Goal: Answer question/provide support: Share knowledge or assist other users

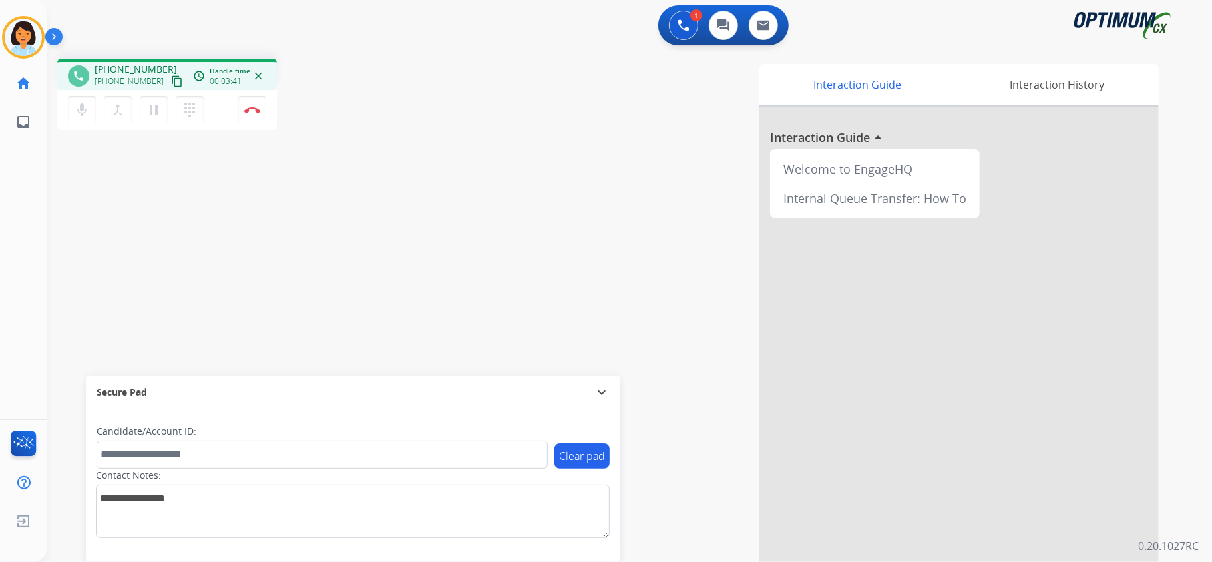
click at [171, 79] on mat-icon "content_copy" at bounding box center [177, 81] width 12 height 12
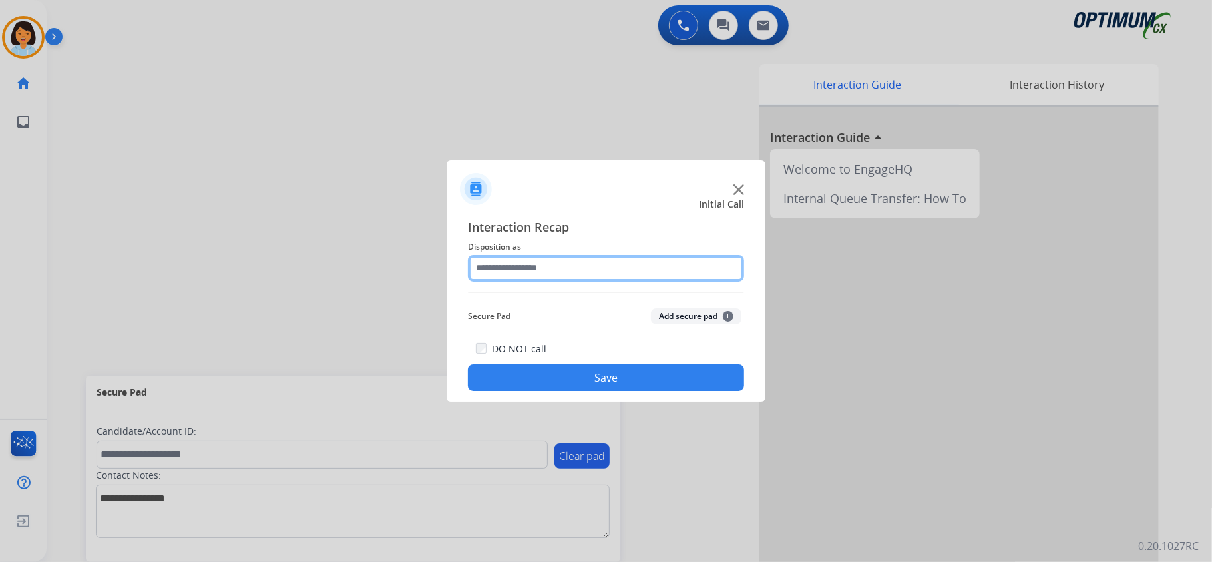
click at [604, 261] on input "text" at bounding box center [606, 268] width 276 height 27
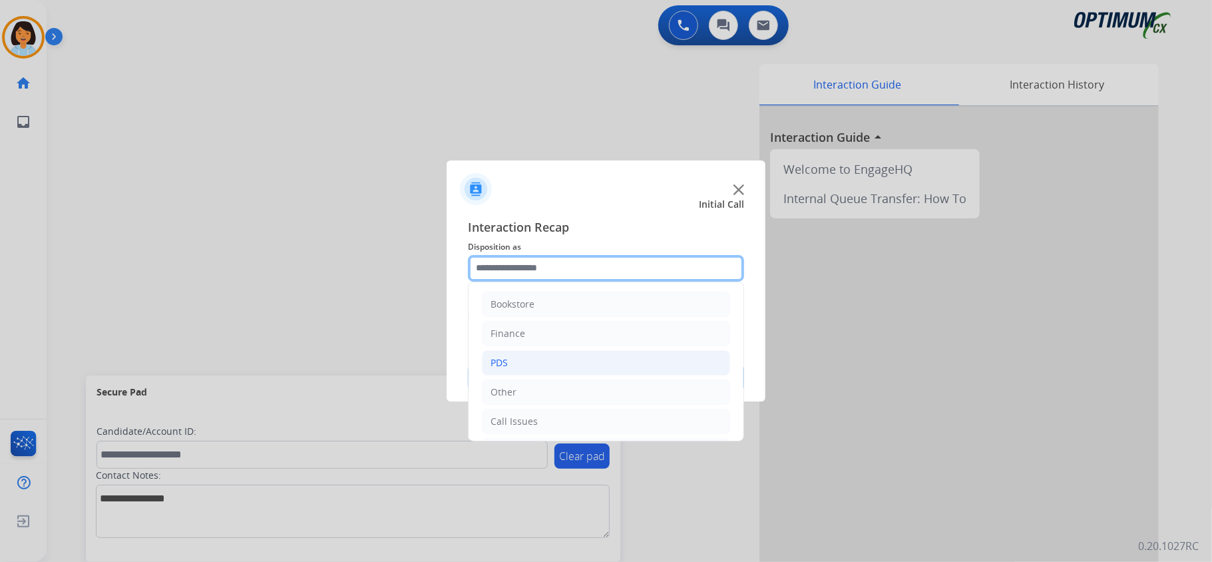
scroll to position [89, 0]
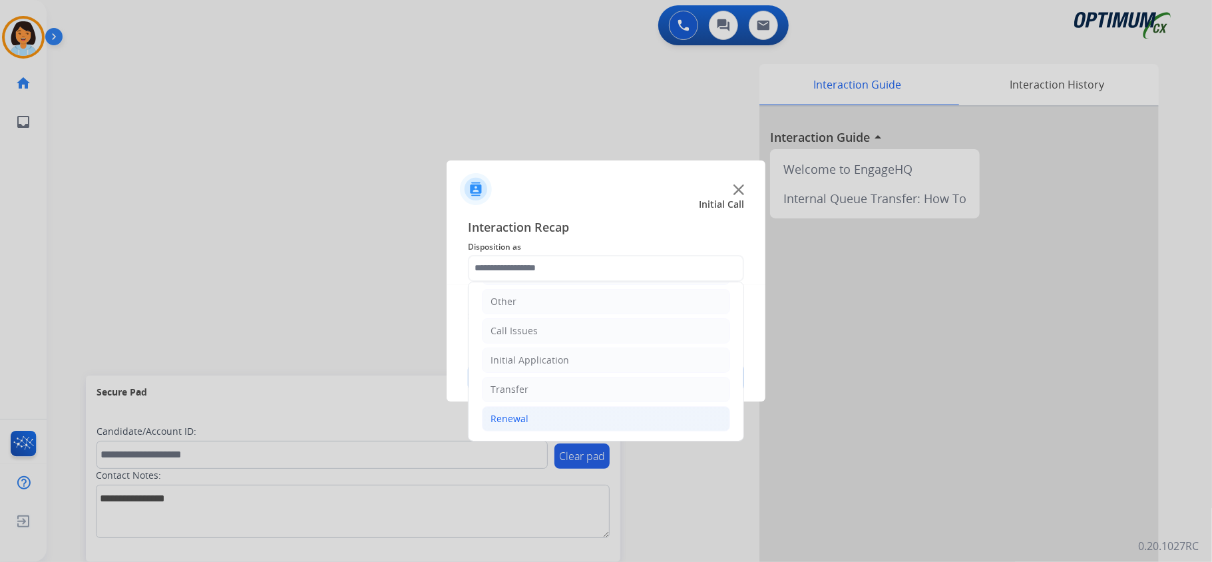
click at [528, 416] on li "Renewal" at bounding box center [606, 418] width 248 height 25
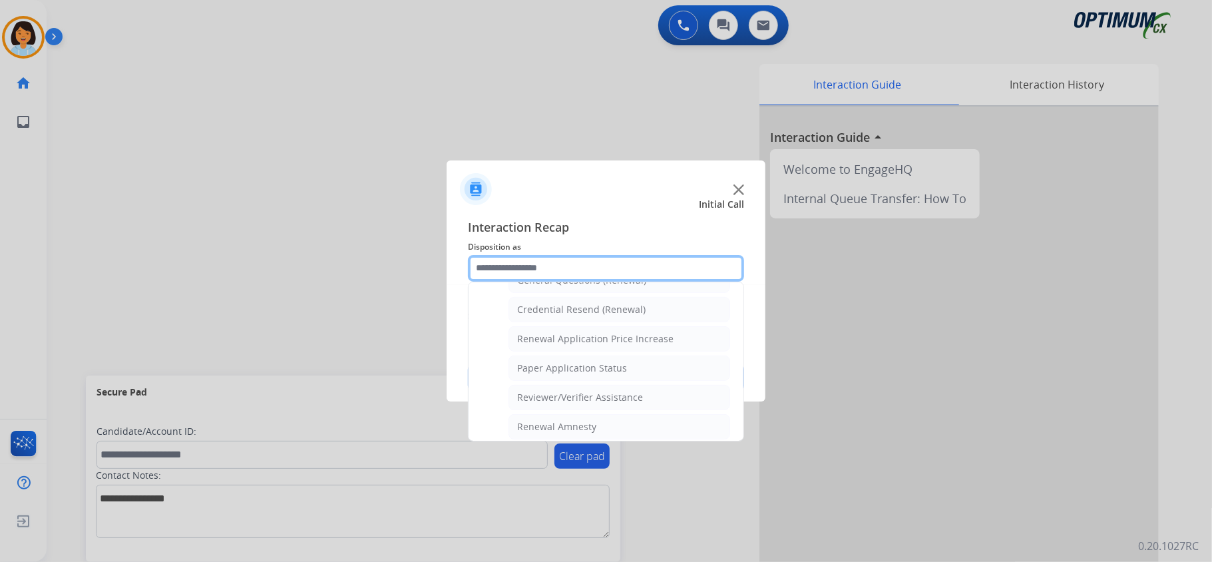
scroll to position [449, 0]
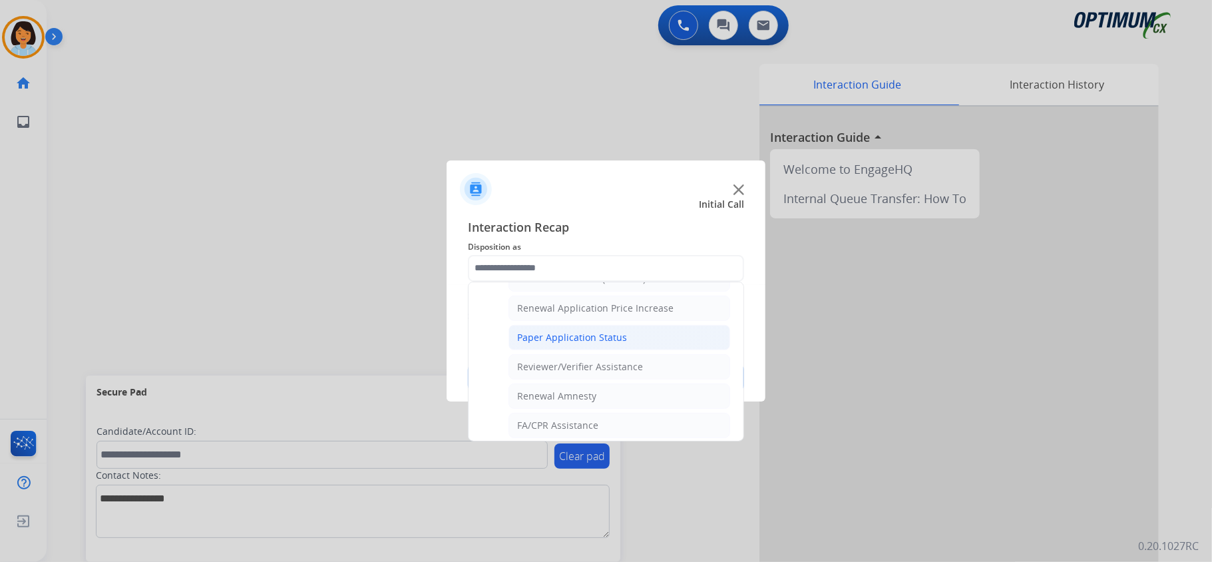
click at [588, 344] on div "Paper Application Status" at bounding box center [572, 337] width 110 height 13
type input "**********"
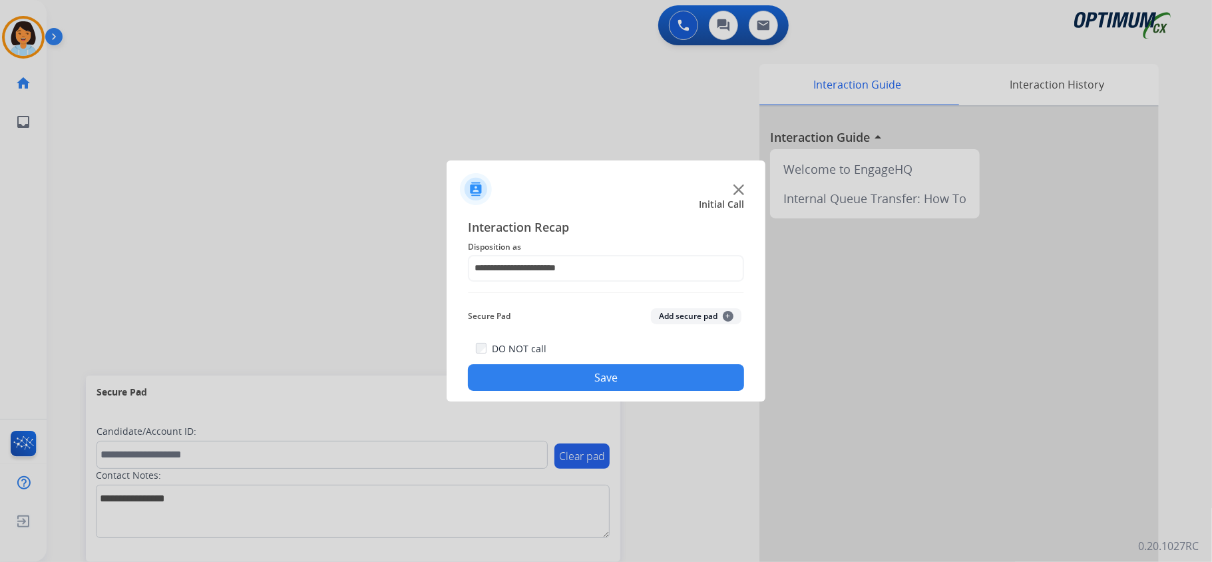
click at [584, 376] on button "Save" at bounding box center [606, 377] width 276 height 27
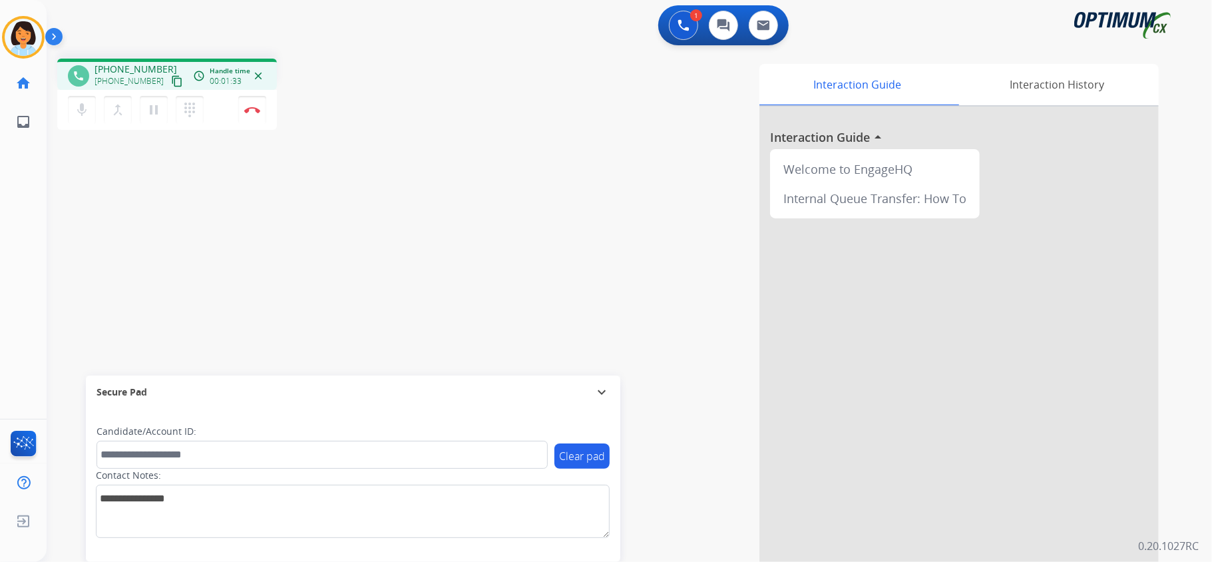
click at [171, 79] on mat-icon "content_copy" at bounding box center [177, 81] width 12 height 12
click at [254, 112] on img at bounding box center [252, 109] width 16 height 7
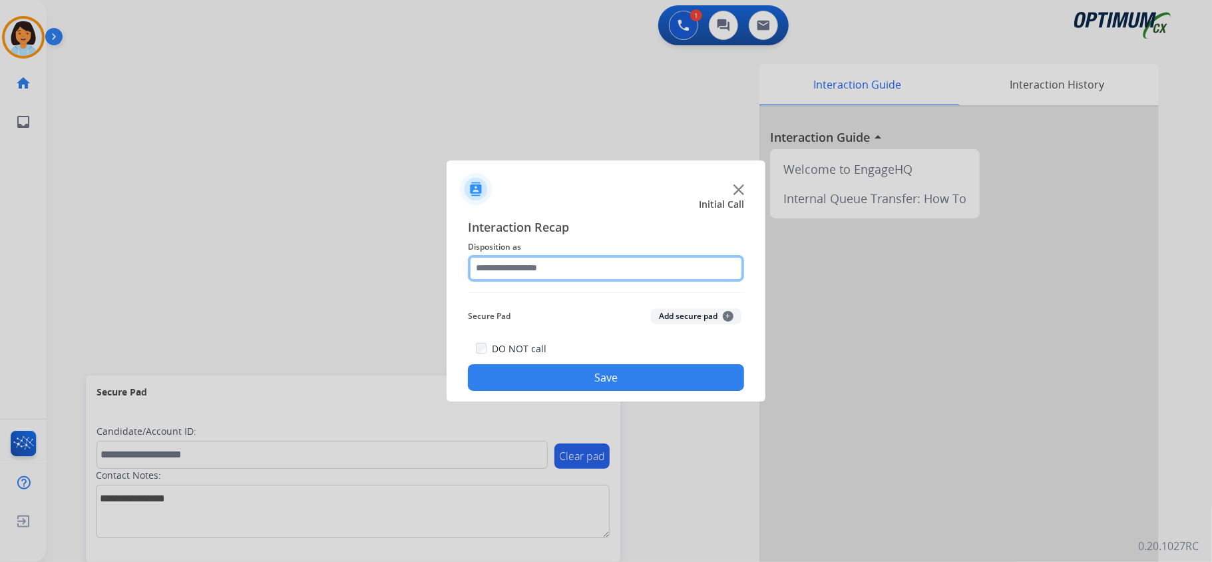
click at [538, 262] on input "text" at bounding box center [606, 268] width 276 height 27
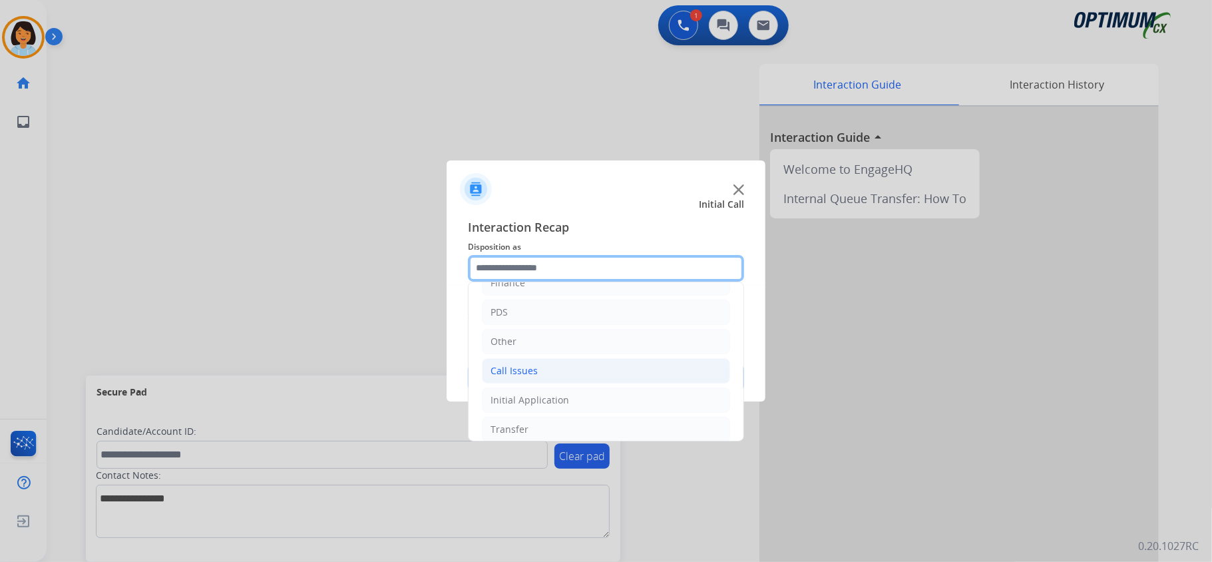
scroll to position [89, 0]
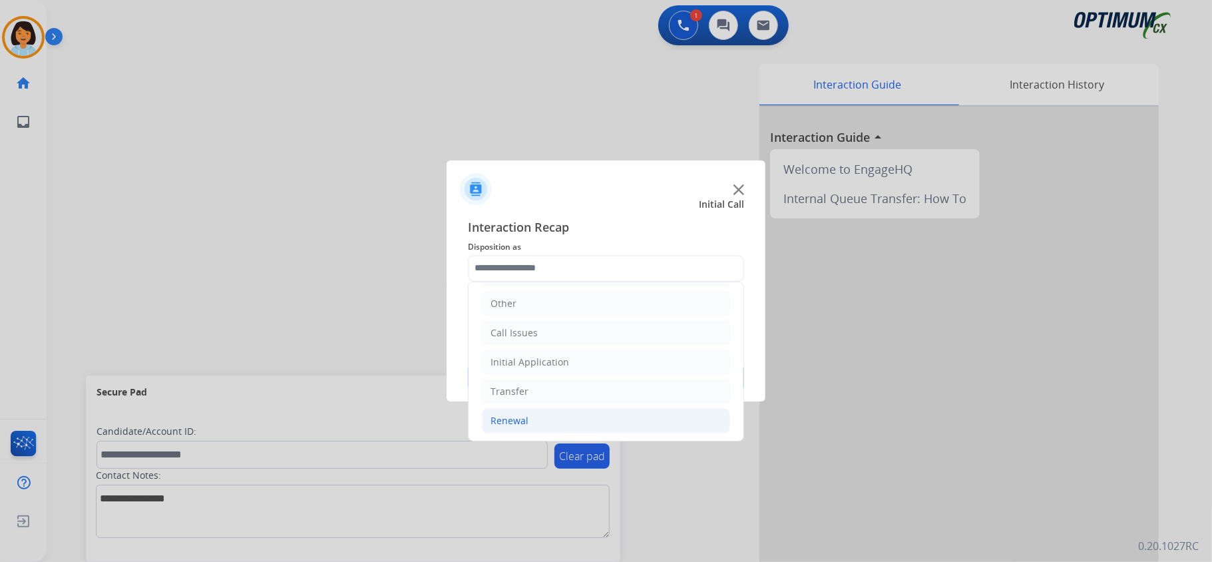
click at [532, 411] on li "Renewal" at bounding box center [606, 420] width 248 height 25
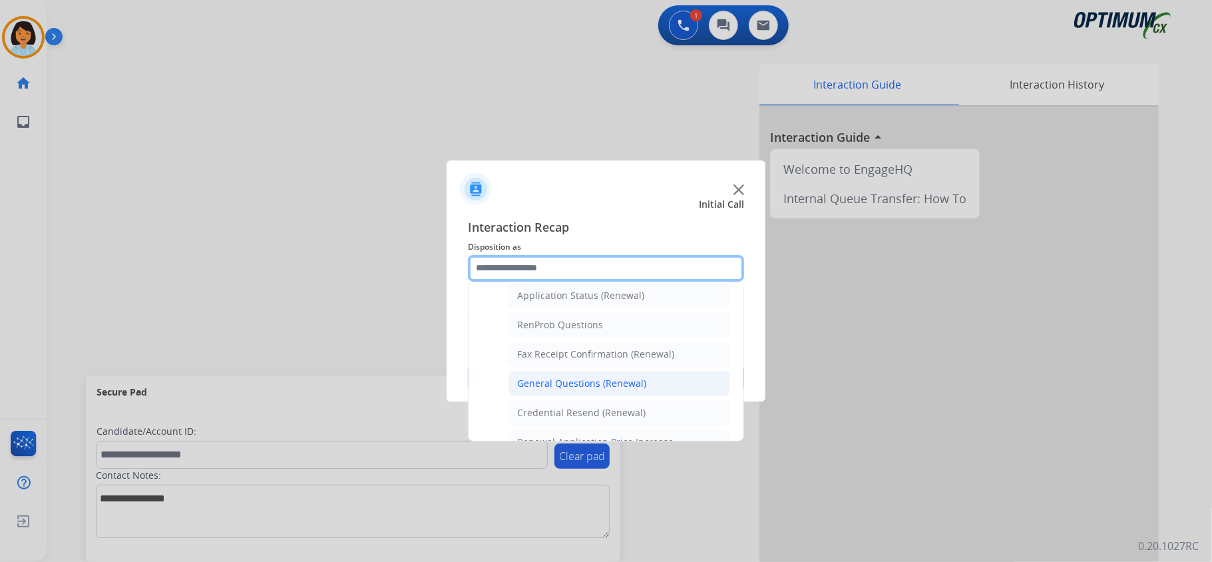
scroll to position [355, 0]
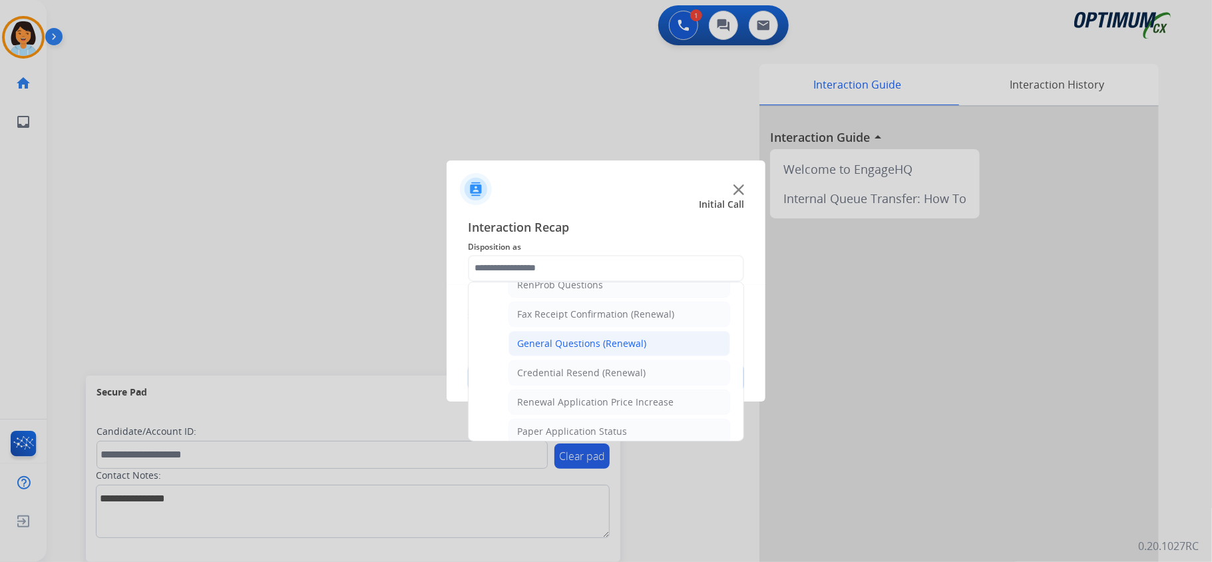
click at [575, 350] on div "General Questions (Renewal)" at bounding box center [581, 343] width 129 height 13
type input "**********"
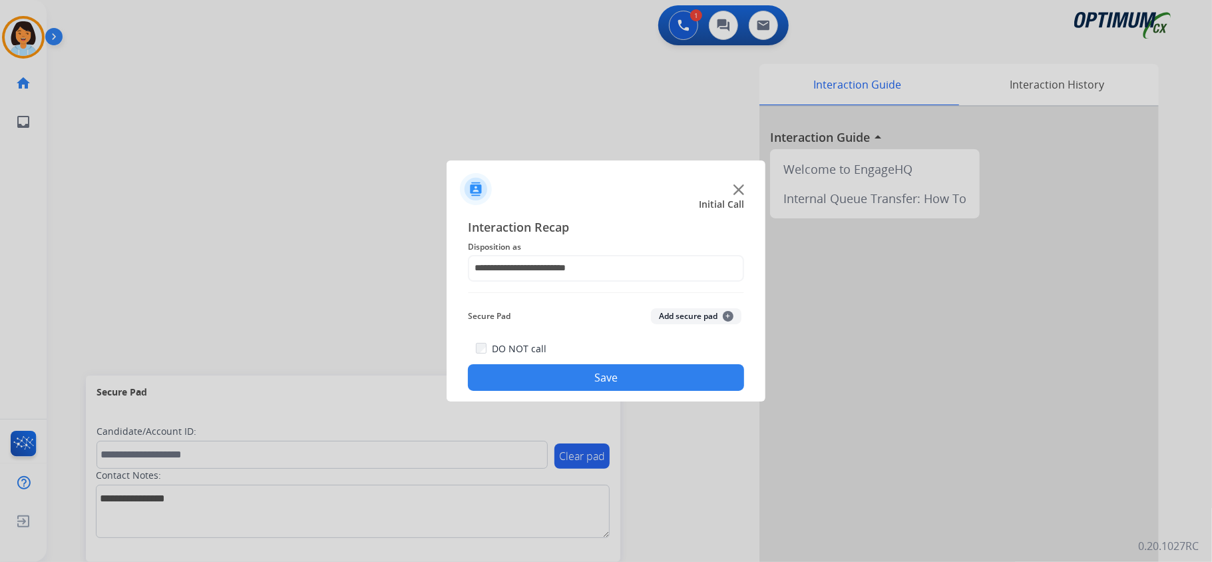
click at [570, 373] on button "Save" at bounding box center [606, 377] width 276 height 27
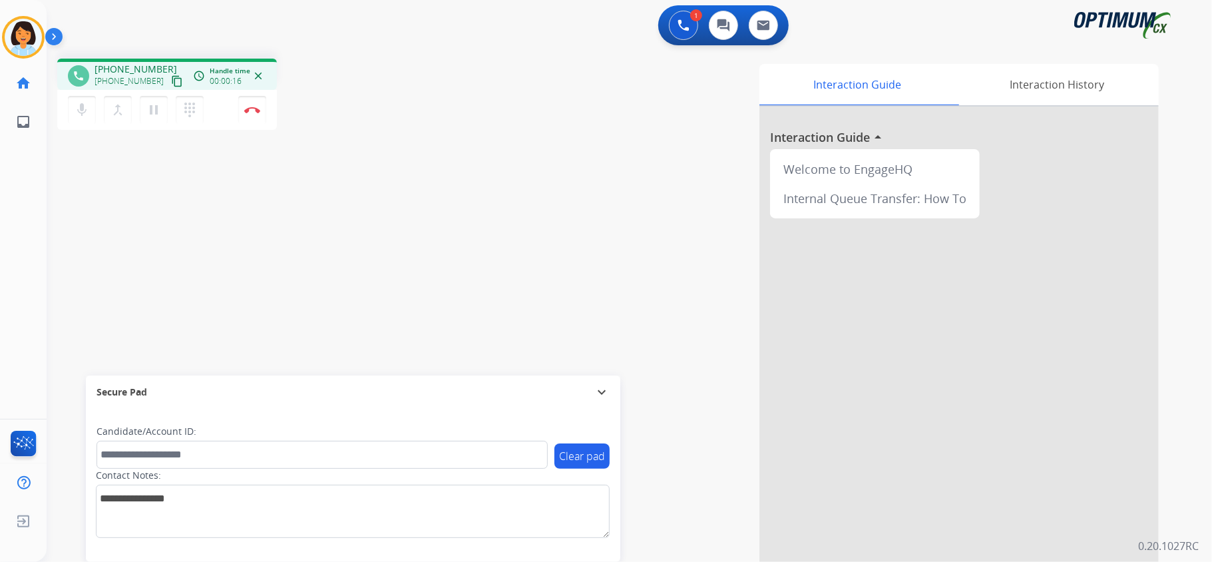
click at [171, 83] on mat-icon "content_copy" at bounding box center [177, 81] width 12 height 12
click at [257, 112] on button "Disconnect" at bounding box center [252, 110] width 28 height 28
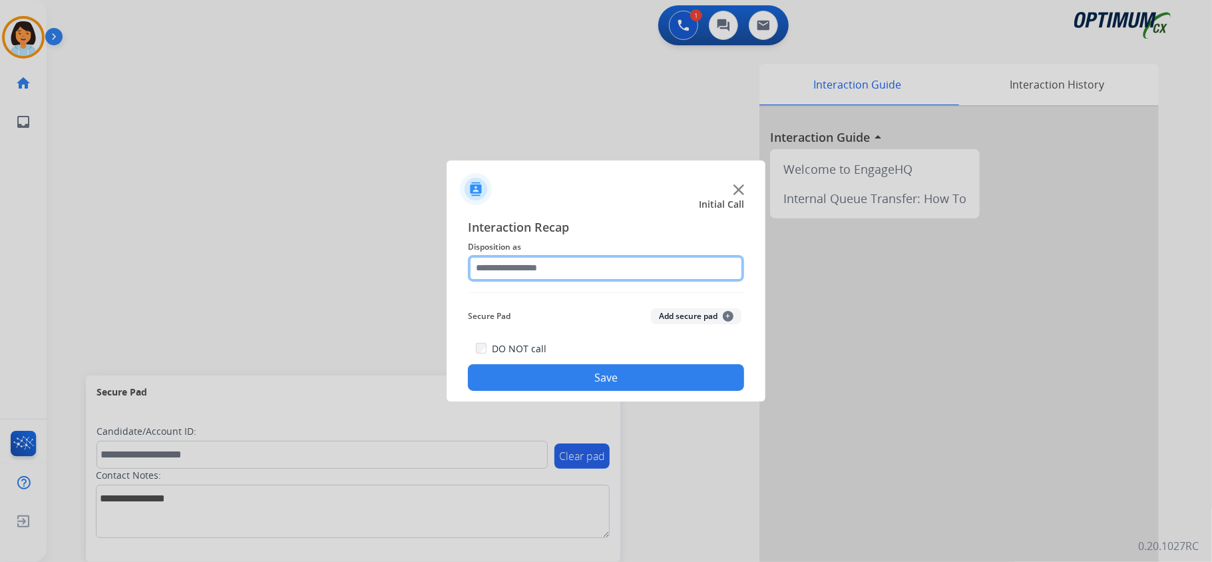
click at [540, 257] on input "text" at bounding box center [606, 268] width 276 height 27
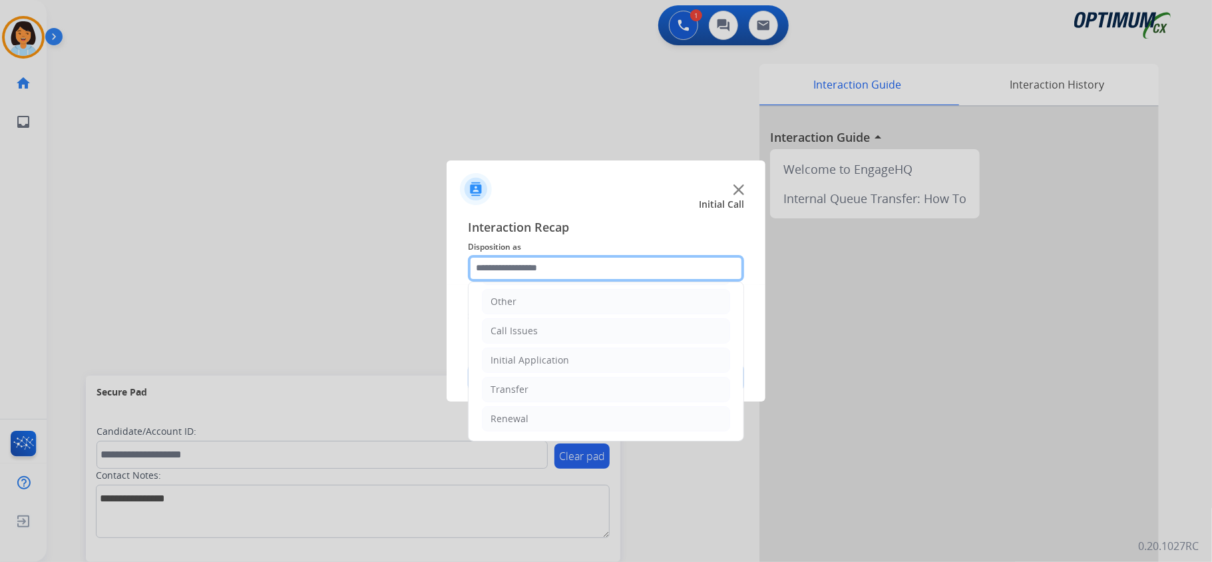
scroll to position [94, 0]
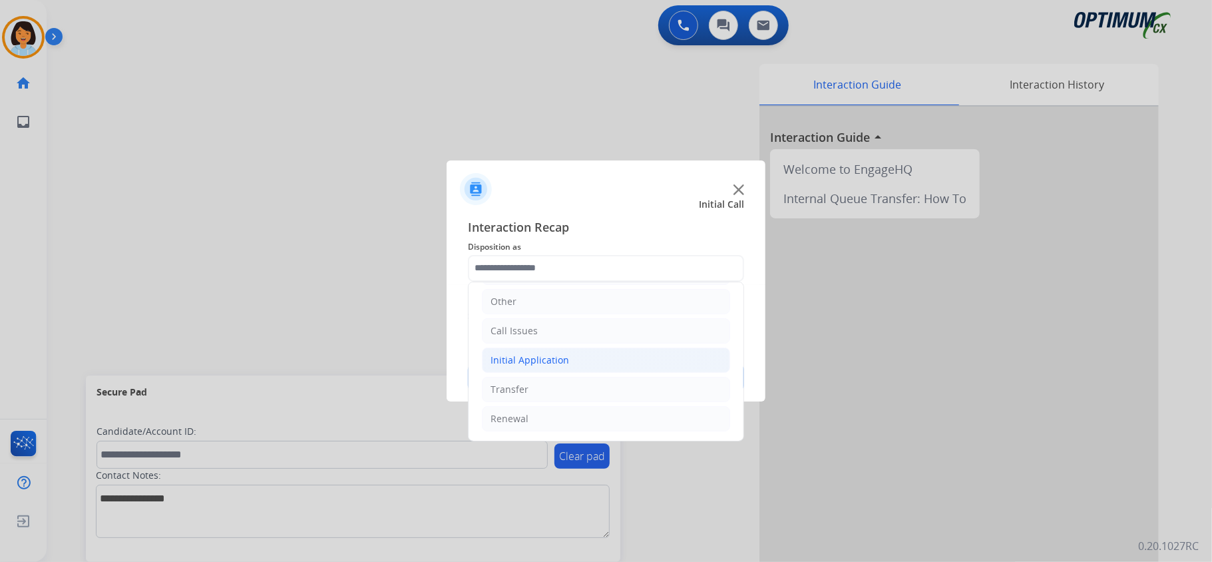
click at [554, 362] on div "Initial Application" at bounding box center [530, 359] width 79 height 13
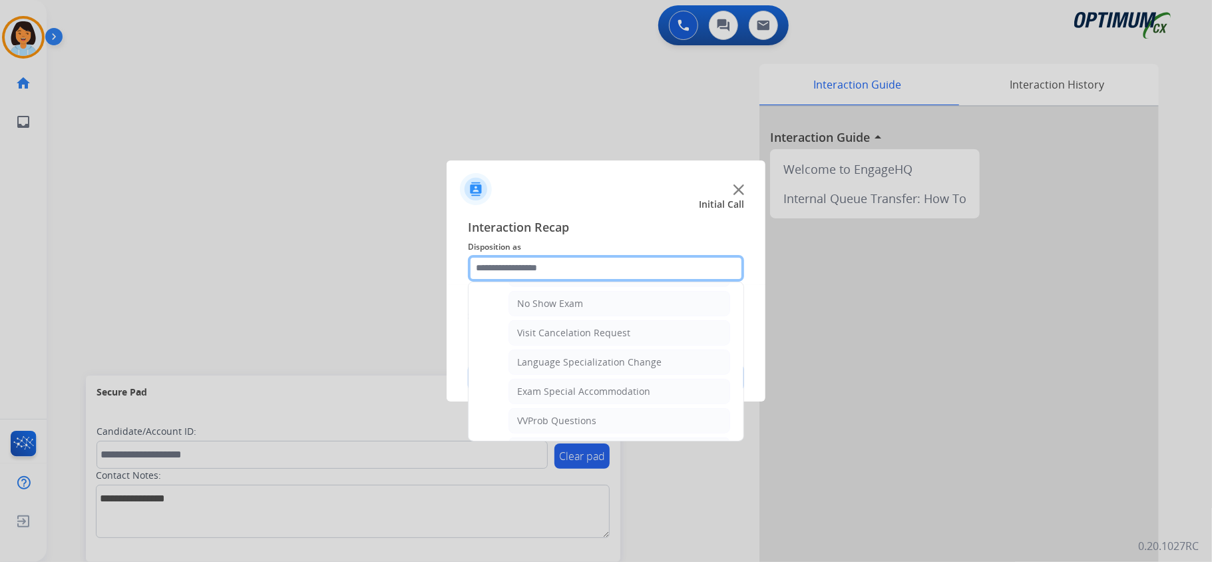
scroll to position [715, 0]
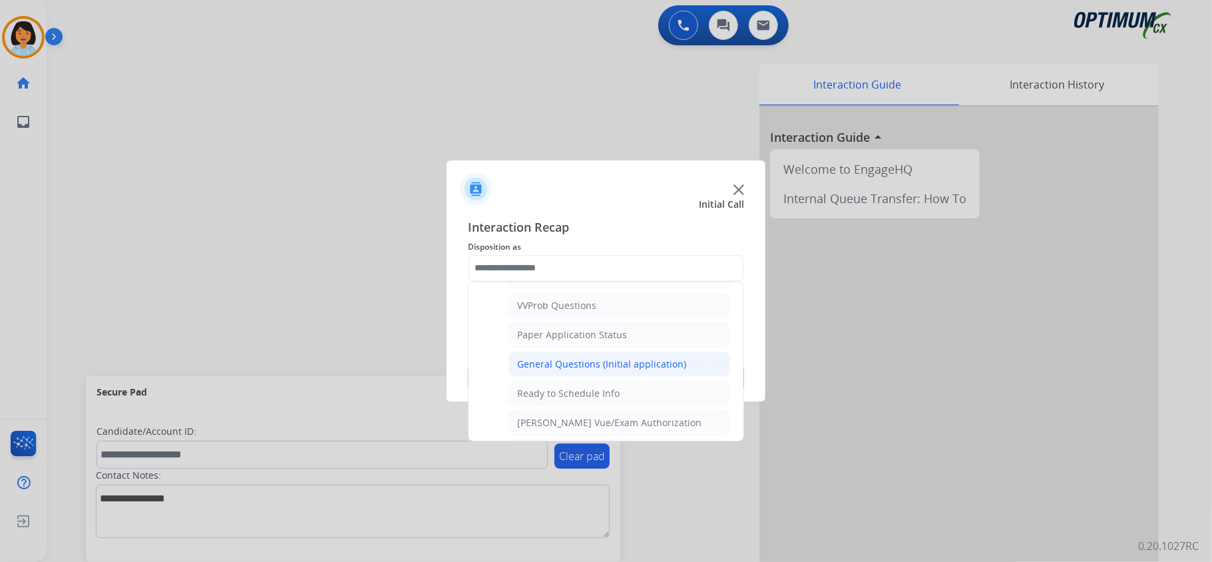
click at [572, 371] on div "General Questions (Initial application)" at bounding box center [601, 363] width 169 height 13
type input "**********"
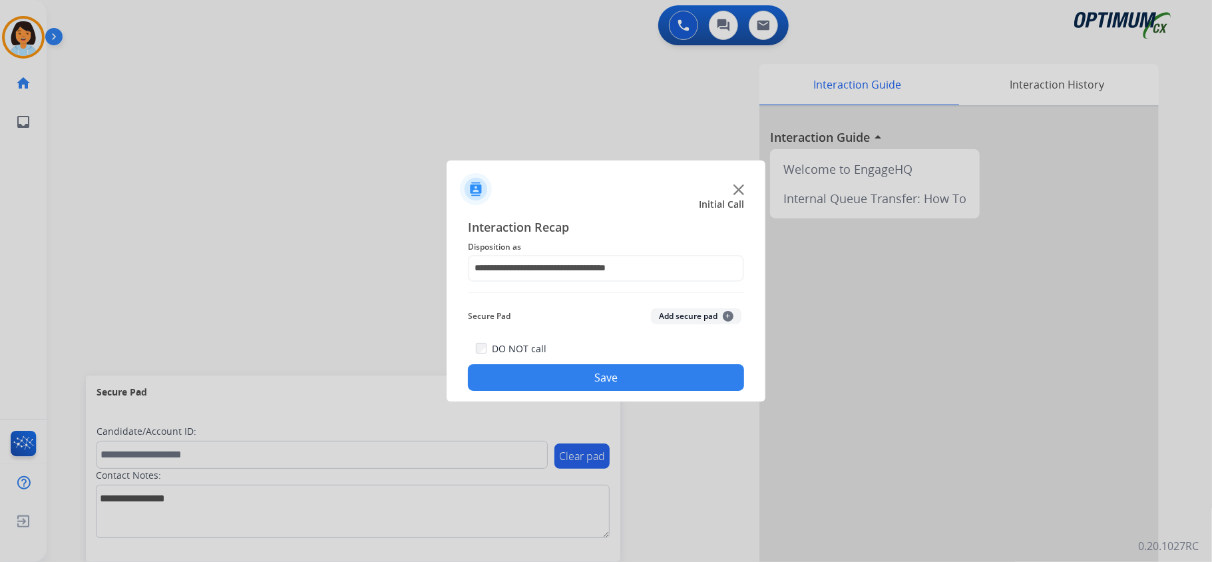
click at [567, 387] on button "Save" at bounding box center [606, 377] width 276 height 27
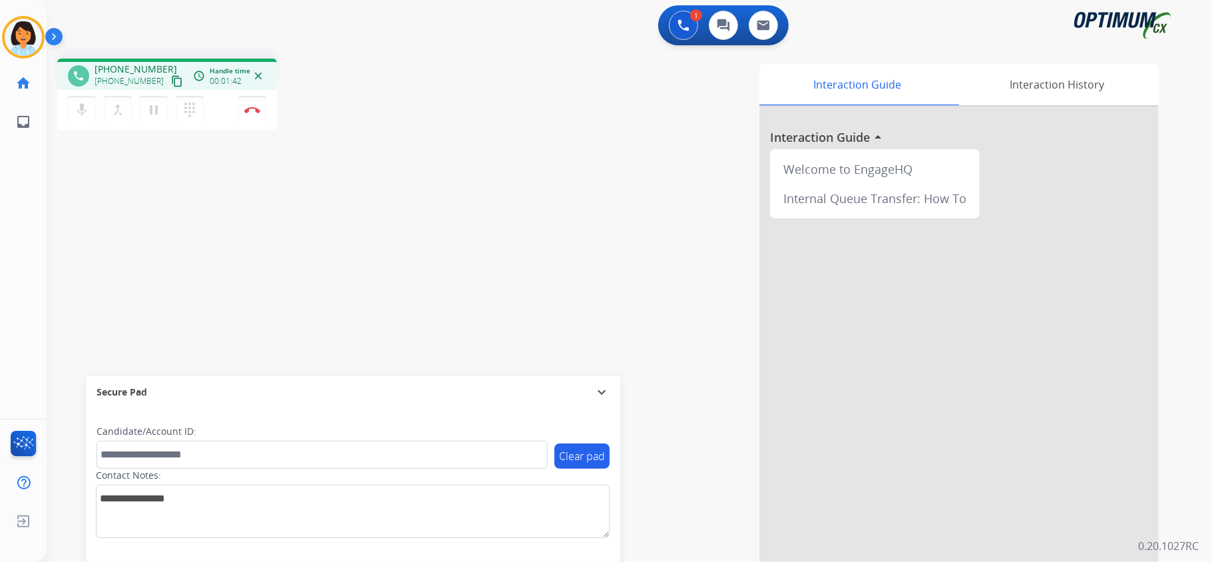
click at [171, 79] on mat-icon "content_copy" at bounding box center [177, 81] width 12 height 12
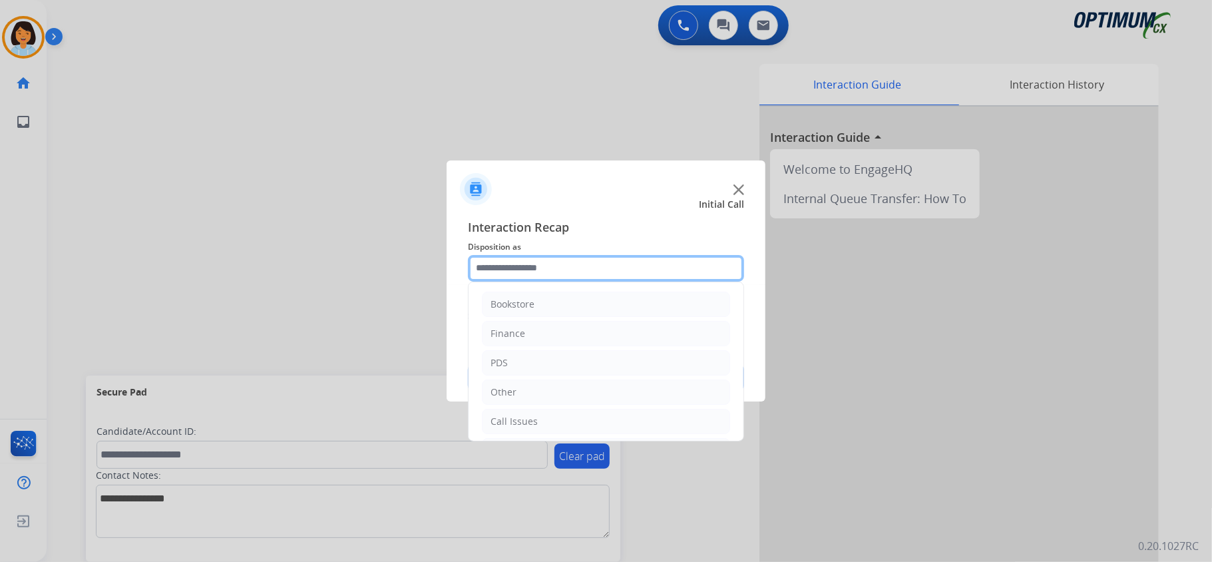
click at [531, 270] on input "text" at bounding box center [606, 268] width 276 height 27
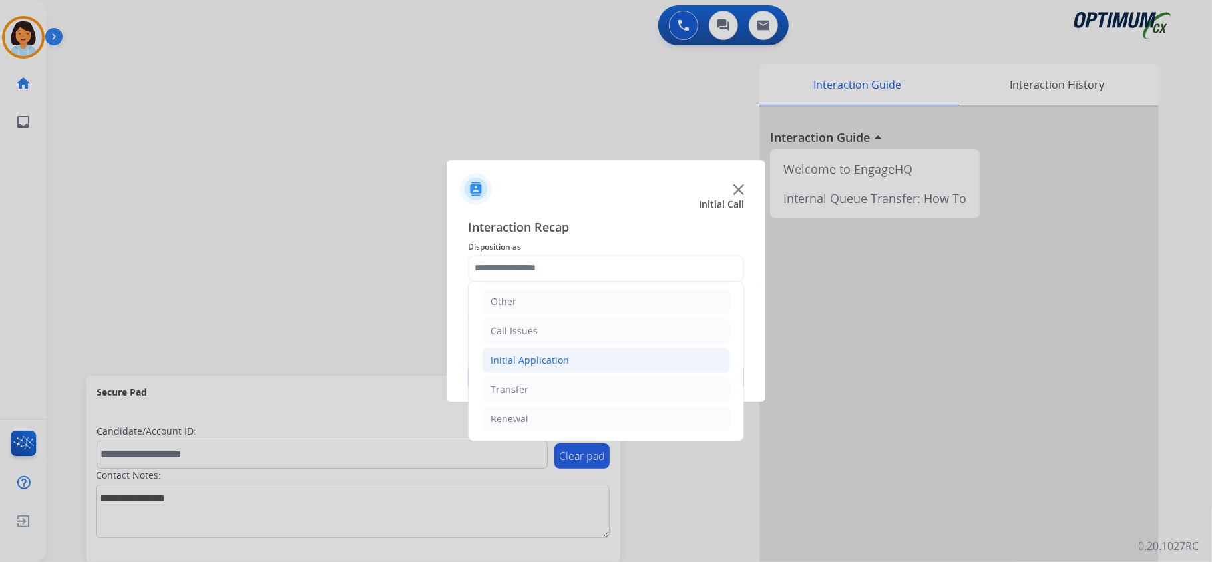
click at [555, 359] on div "Initial Application" at bounding box center [530, 359] width 79 height 13
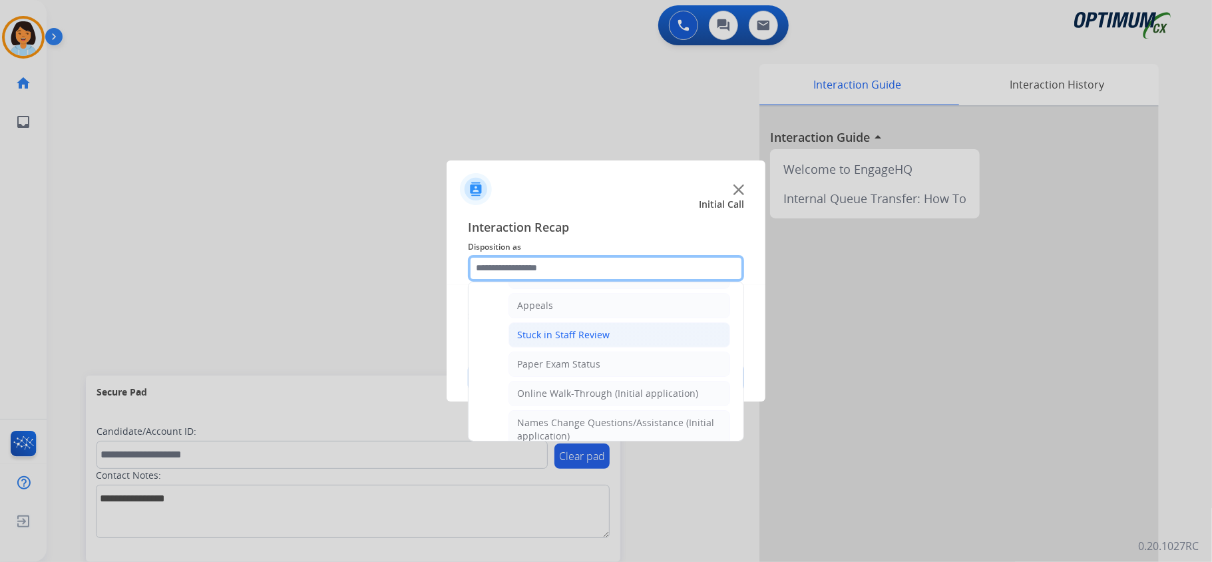
scroll to position [272, 0]
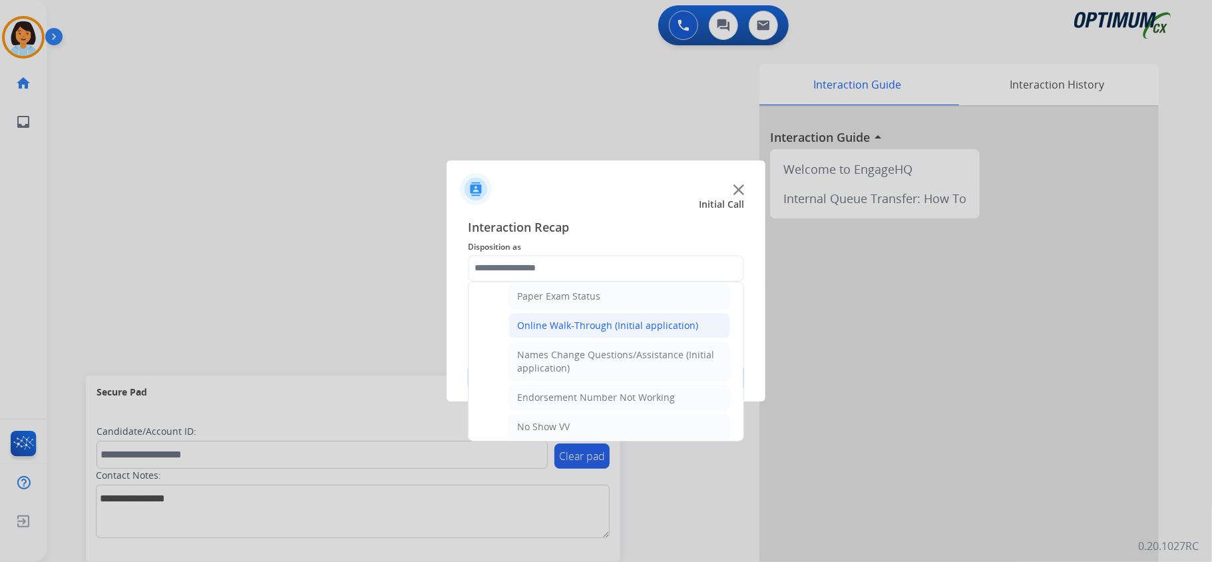
click at [575, 325] on div "Online Walk-Through (Initial application)" at bounding box center [607, 325] width 181 height 13
type input "**********"
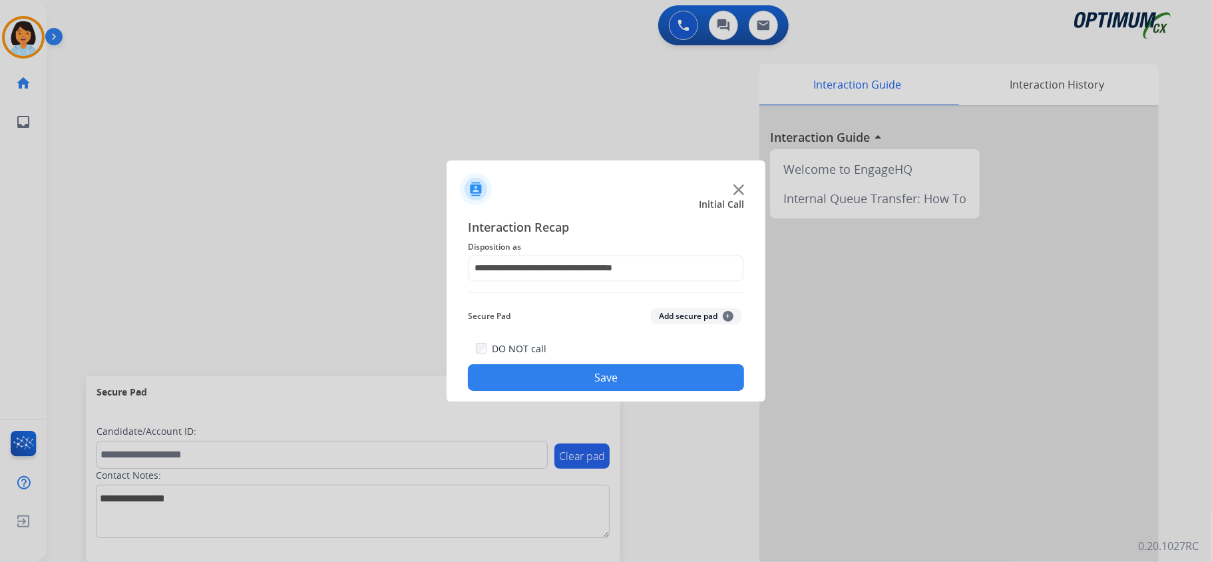
click at [574, 384] on button "Save" at bounding box center [606, 377] width 276 height 27
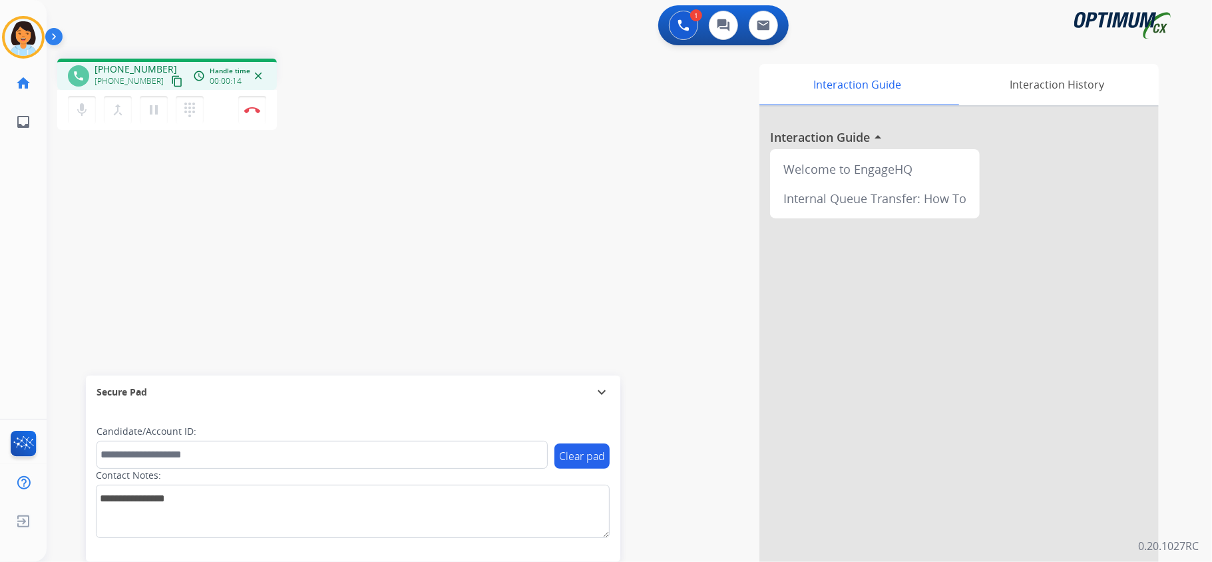
click at [171, 78] on mat-icon "content_copy" at bounding box center [177, 81] width 12 height 12
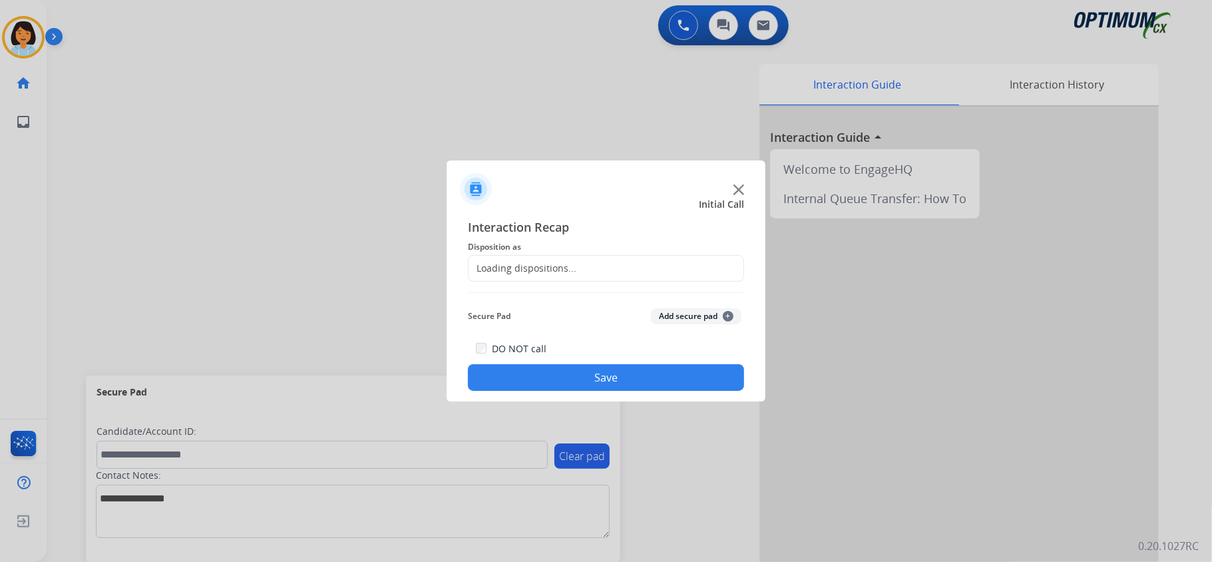
click at [252, 100] on div at bounding box center [606, 281] width 1212 height 562
click at [562, 251] on span "Disposition as" at bounding box center [606, 247] width 276 height 16
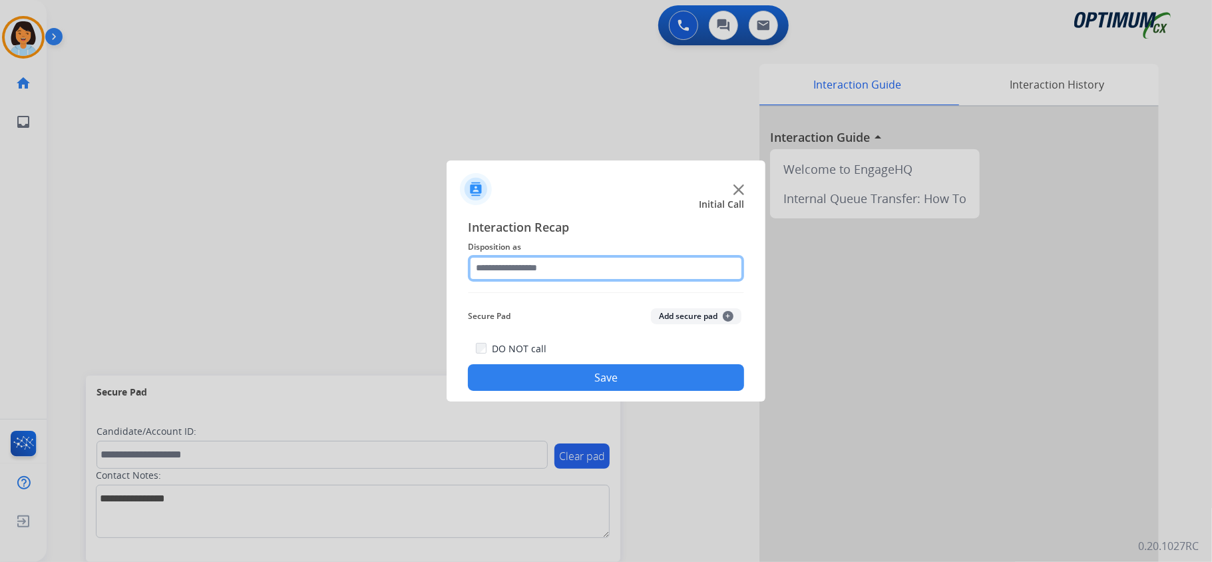
click at [560, 256] on input "text" at bounding box center [606, 268] width 276 height 27
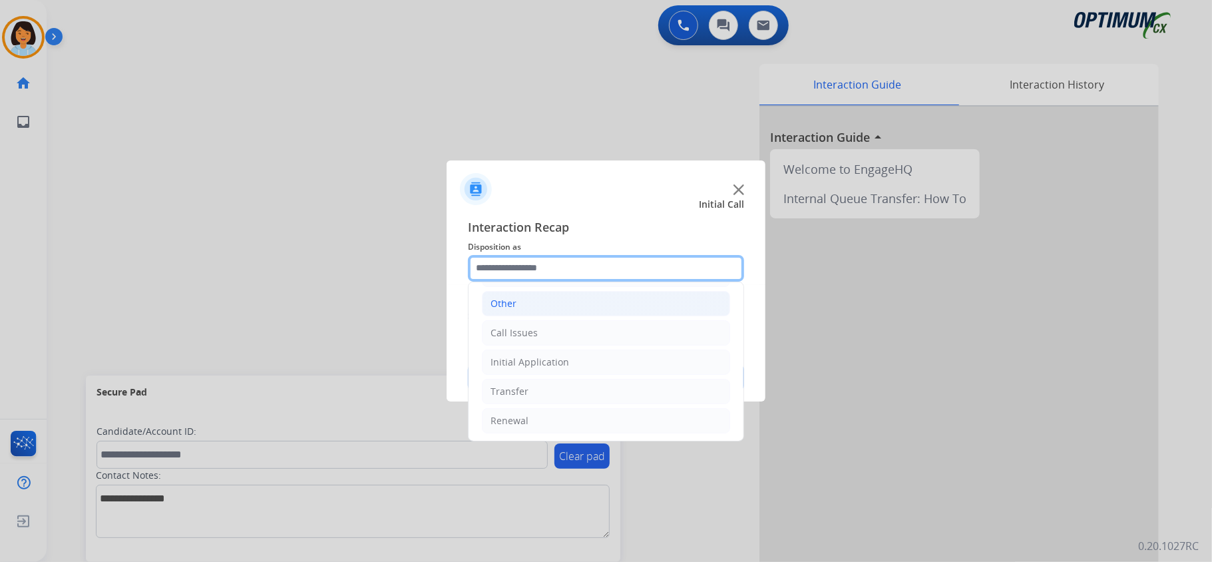
scroll to position [0, 0]
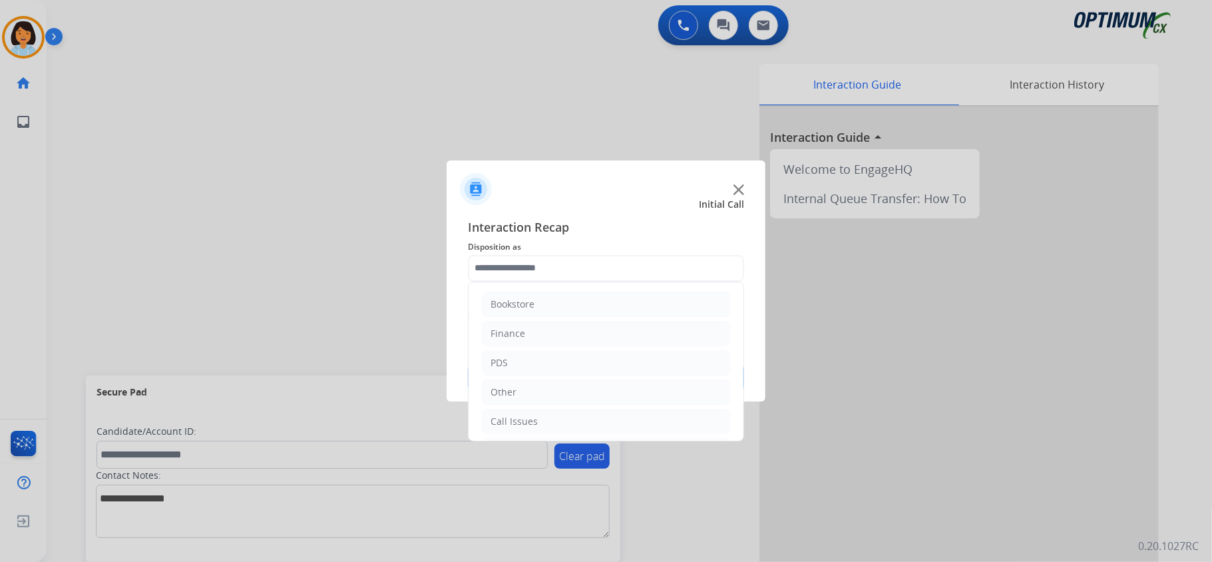
click at [520, 369] on li "PDS" at bounding box center [606, 362] width 248 height 25
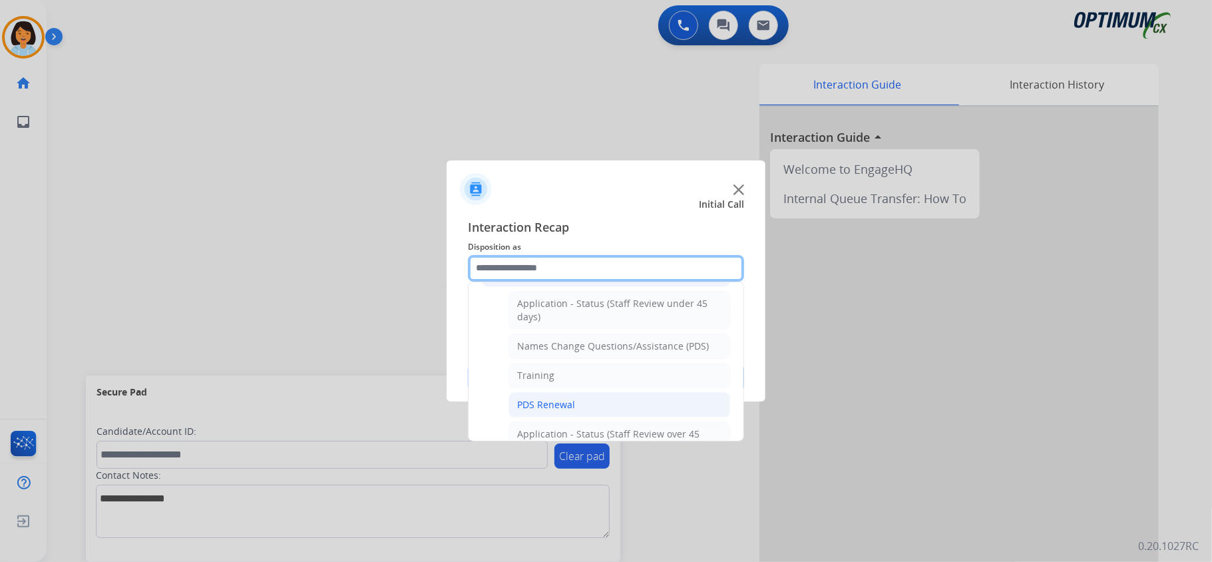
scroll to position [177, 0]
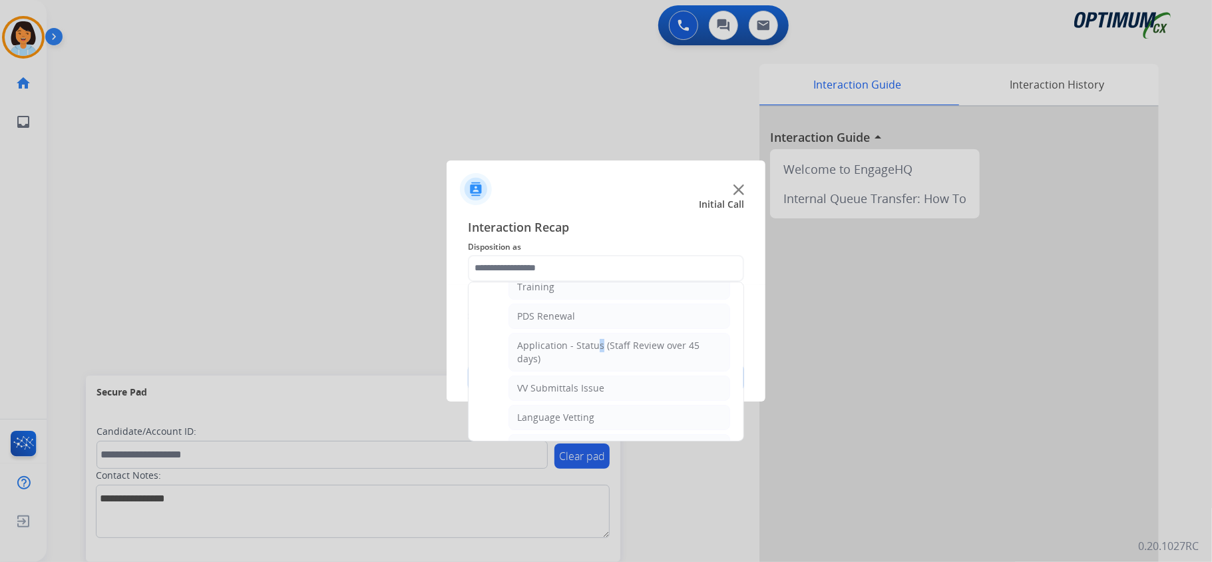
click at [590, 347] on div "Application - Status (Staff Review over 45 days)" at bounding box center [619, 352] width 204 height 27
type input "**********"
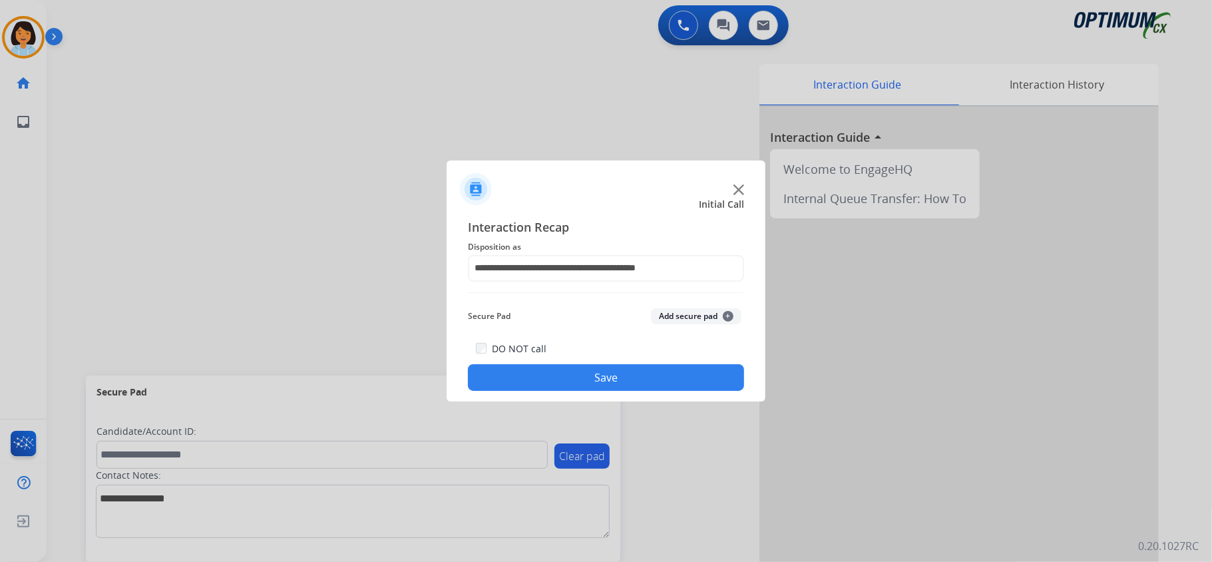
click at [573, 371] on button "Save" at bounding box center [606, 377] width 276 height 27
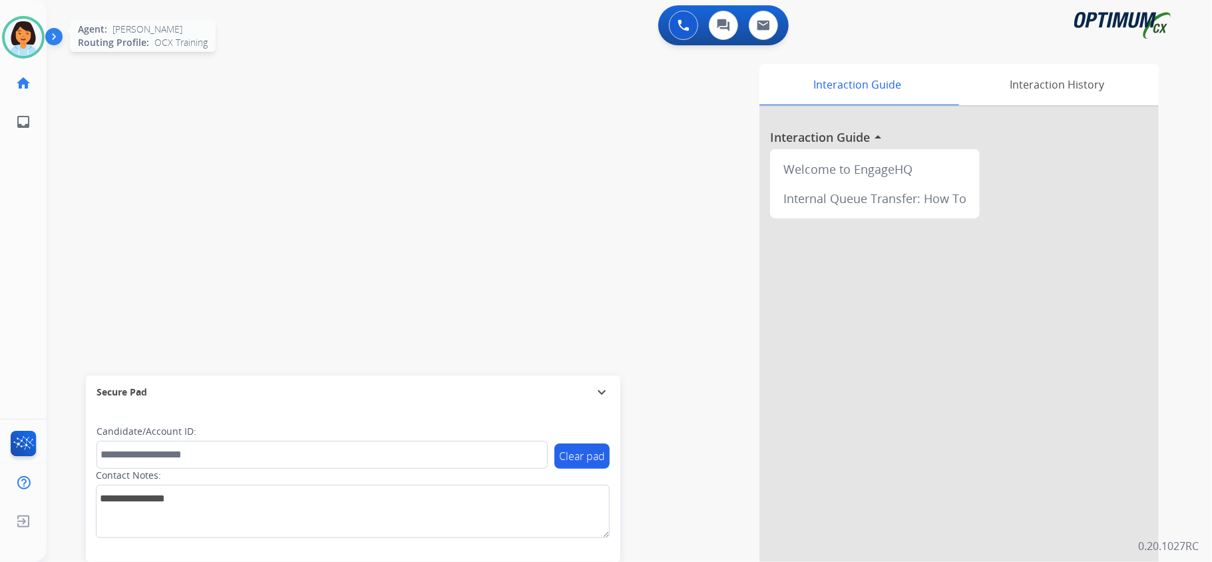
click at [14, 46] on img at bounding box center [23, 37] width 37 height 37
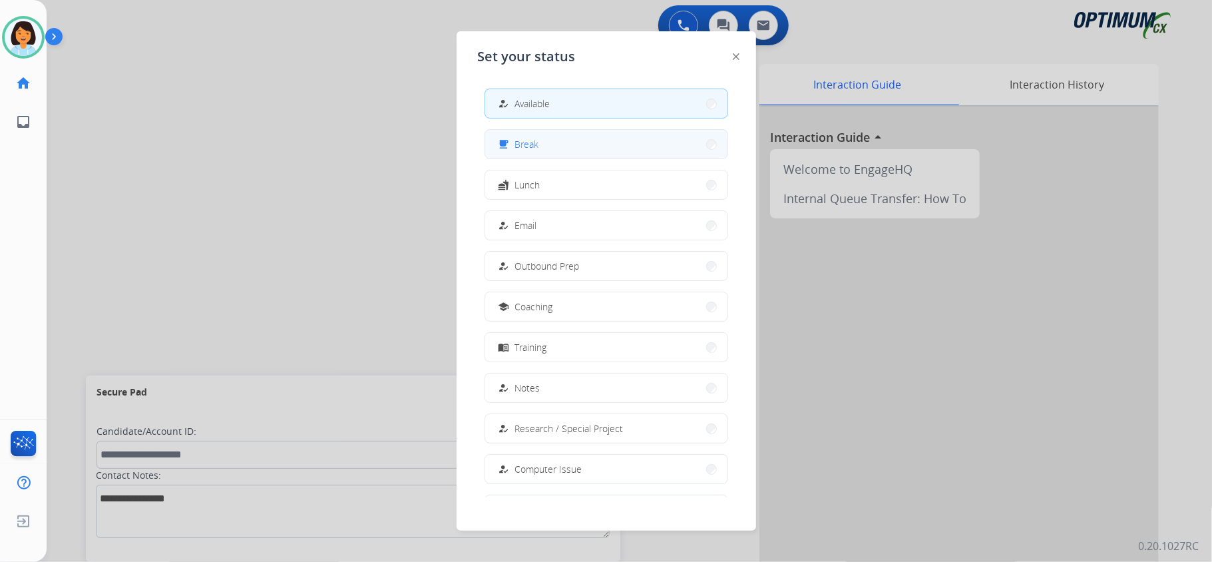
click at [533, 139] on span "Break" at bounding box center [527, 144] width 24 height 14
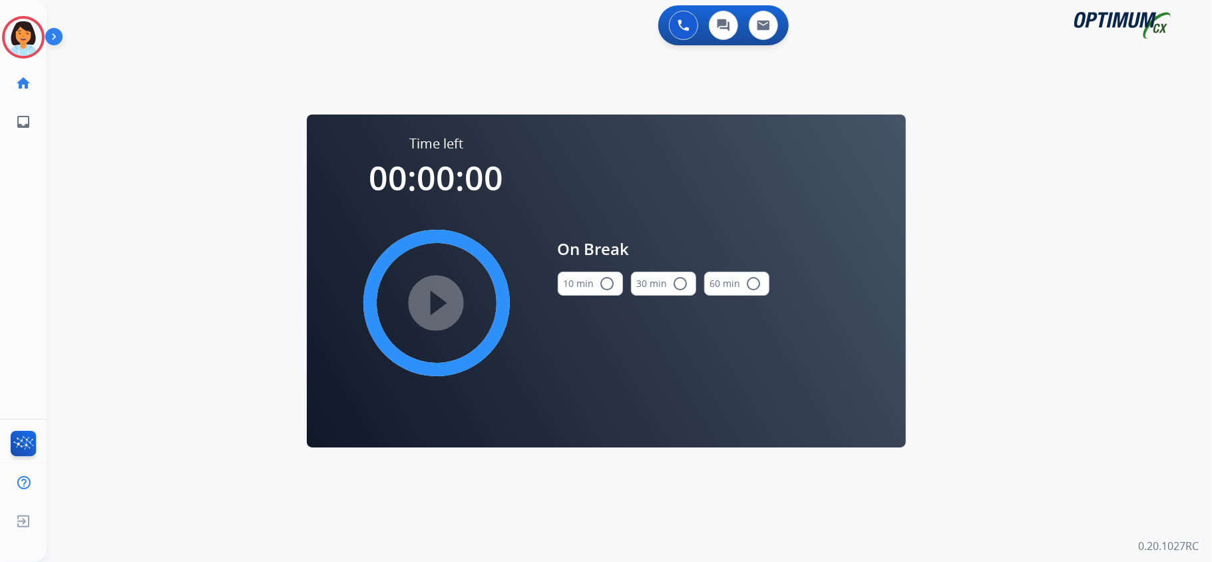
click at [583, 276] on button "10 min radio_button_unchecked" at bounding box center [590, 284] width 65 height 24
click at [445, 301] on mat-icon "play_circle_filled" at bounding box center [437, 303] width 16 height 16
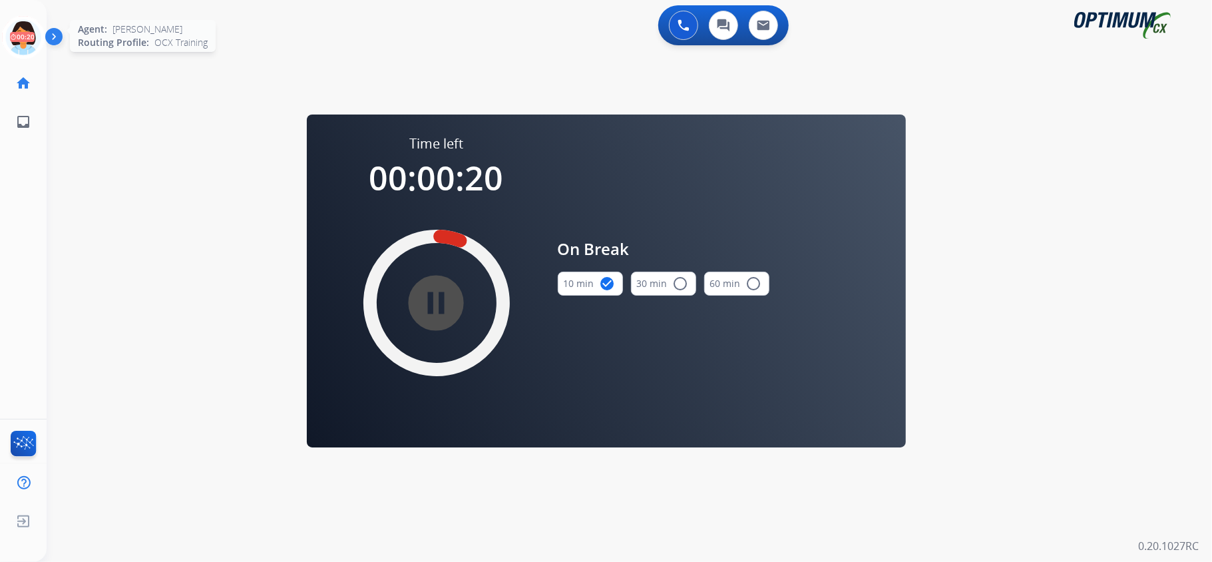
click at [23, 48] on icon at bounding box center [23, 37] width 43 height 43
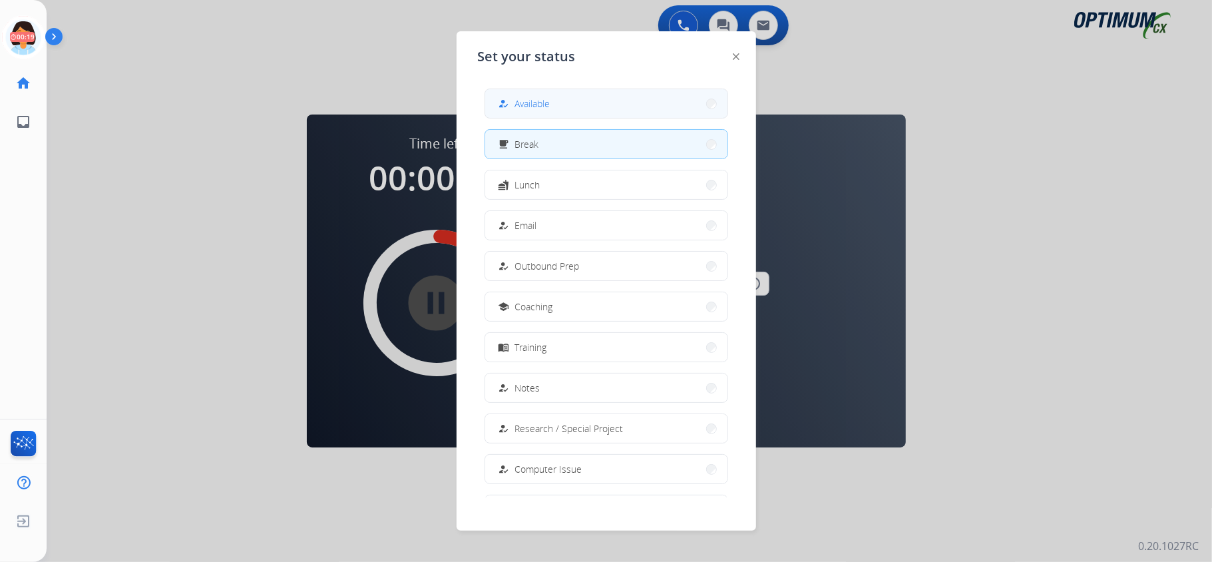
click at [520, 95] on button "how_to_reg Available" at bounding box center [606, 103] width 242 height 29
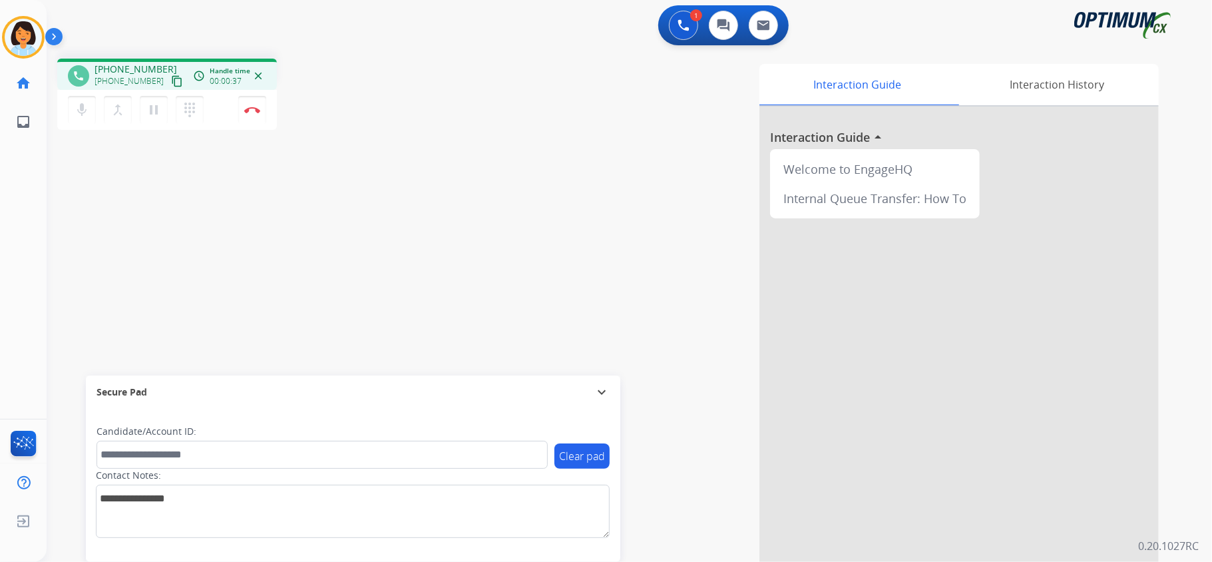
click at [171, 83] on mat-icon "content_copy" at bounding box center [177, 81] width 12 height 12
click at [254, 104] on button "Disconnect" at bounding box center [252, 110] width 28 height 28
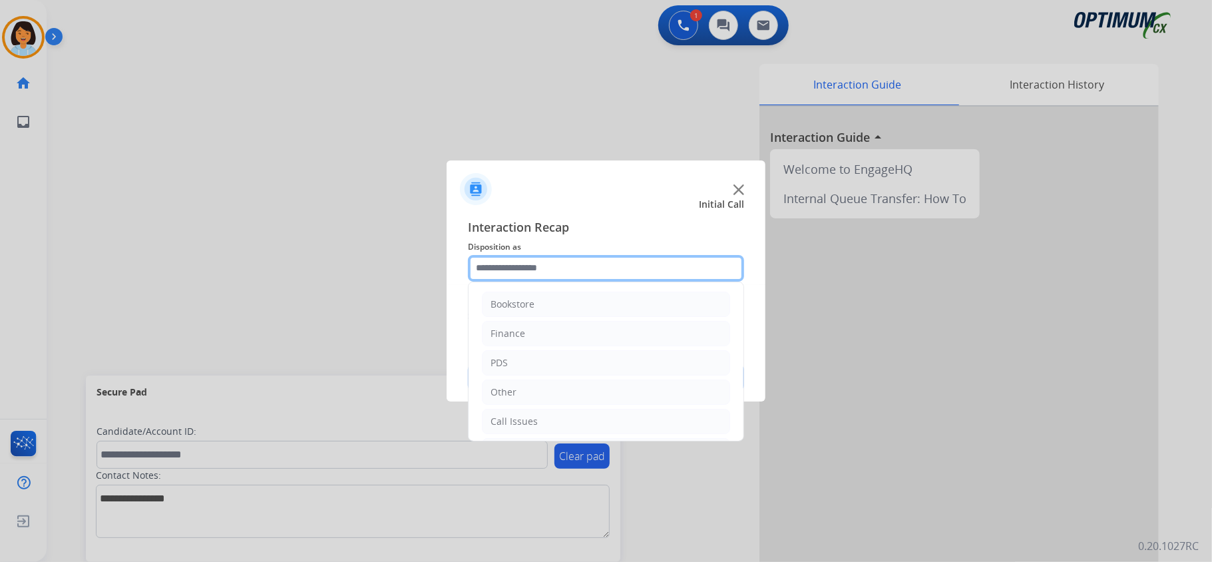
click at [551, 270] on input "text" at bounding box center [606, 268] width 276 height 27
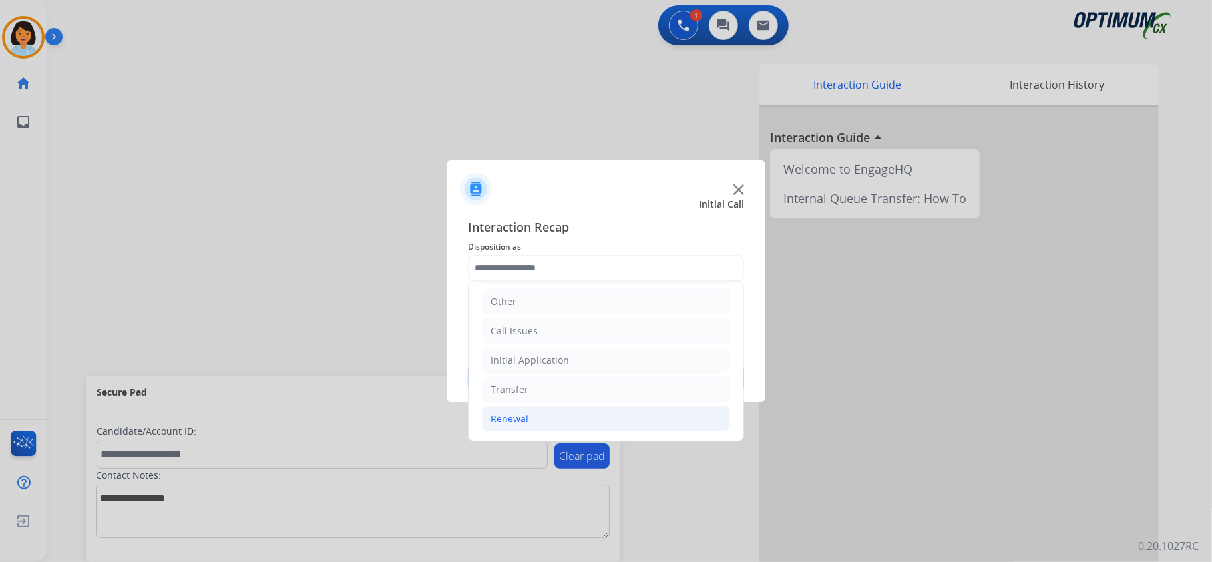
click at [530, 419] on li "Renewal" at bounding box center [606, 418] width 248 height 25
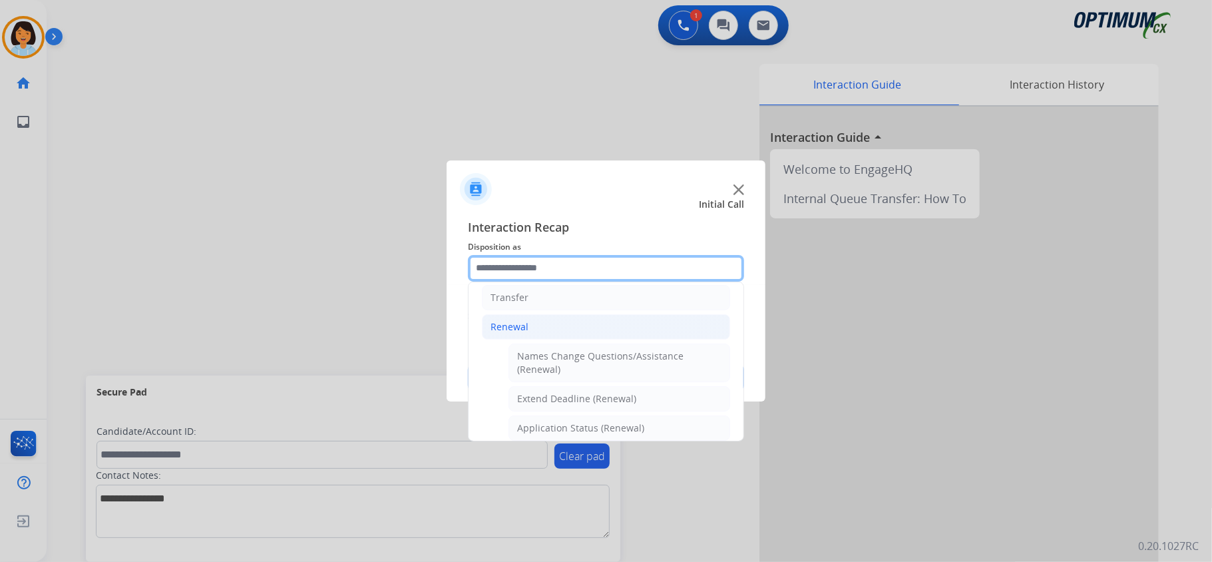
scroll to position [272, 0]
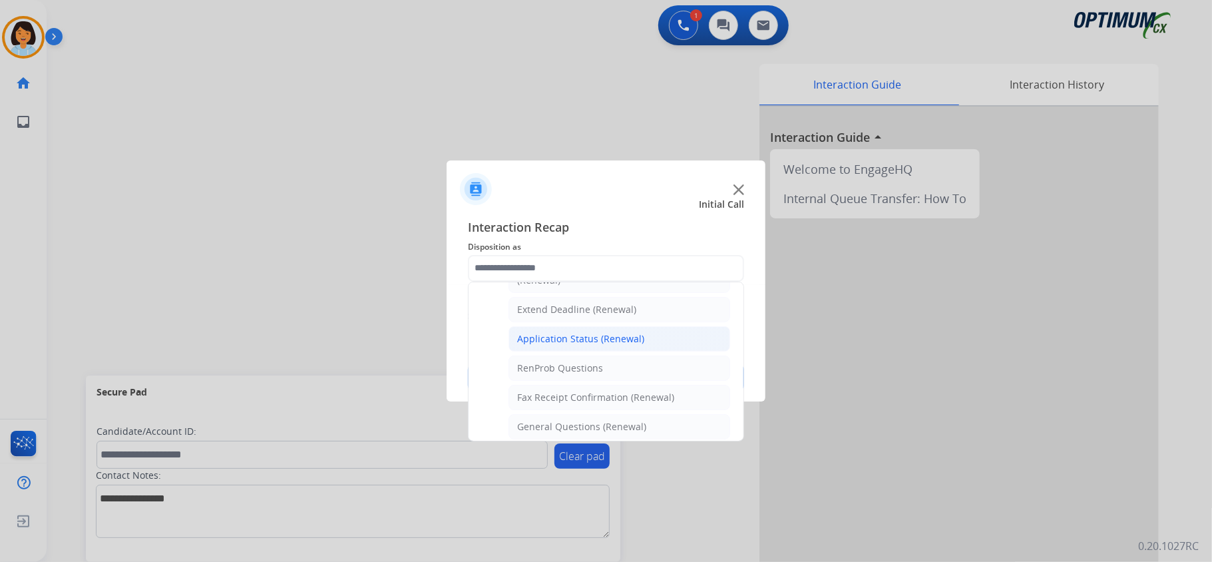
click at [532, 336] on div "Application Status (Renewal)" at bounding box center [580, 338] width 127 height 13
type input "**********"
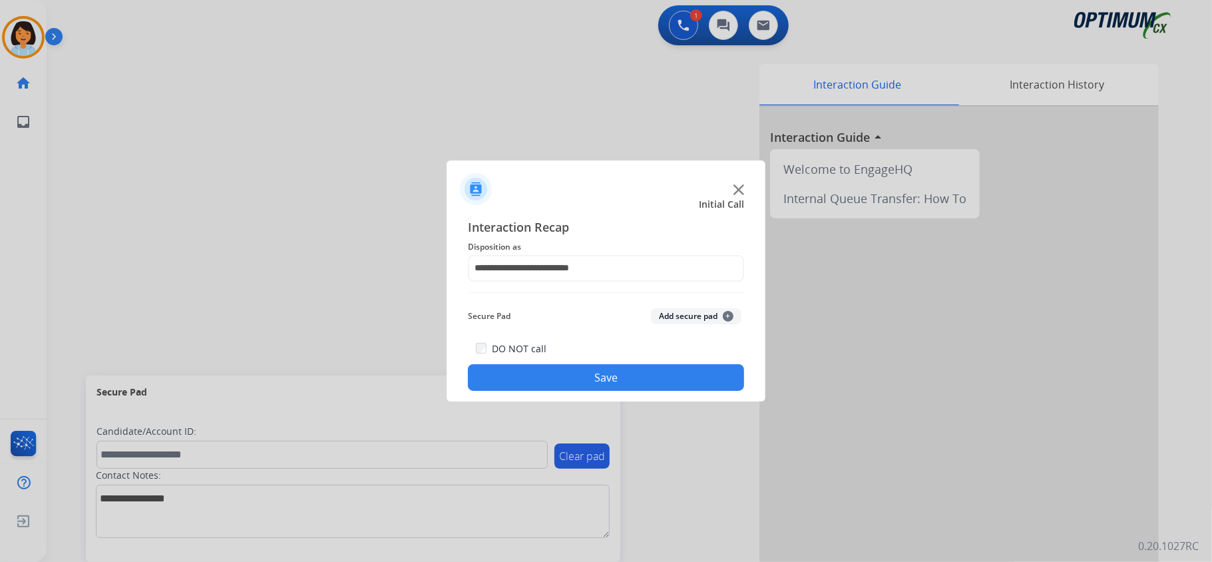
drag, startPoint x: 527, startPoint y: 376, endPoint x: 533, endPoint y: 429, distance: 53.6
click at [530, 379] on button "Save" at bounding box center [606, 377] width 276 height 27
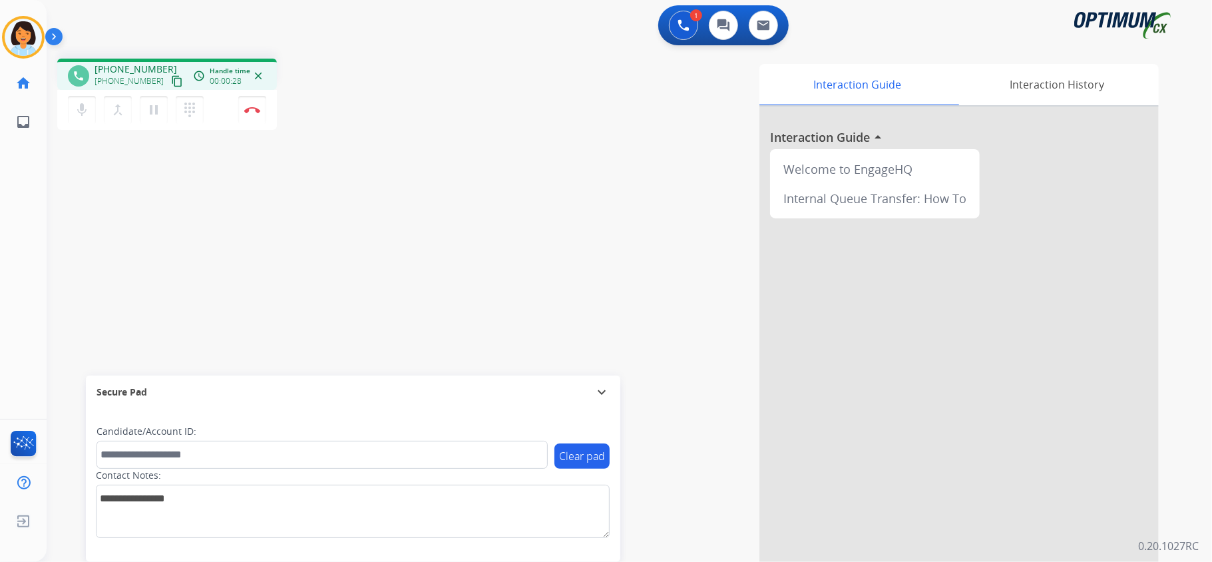
click at [171, 85] on mat-icon "content_copy" at bounding box center [177, 81] width 12 height 12
click at [250, 109] on img at bounding box center [252, 109] width 16 height 7
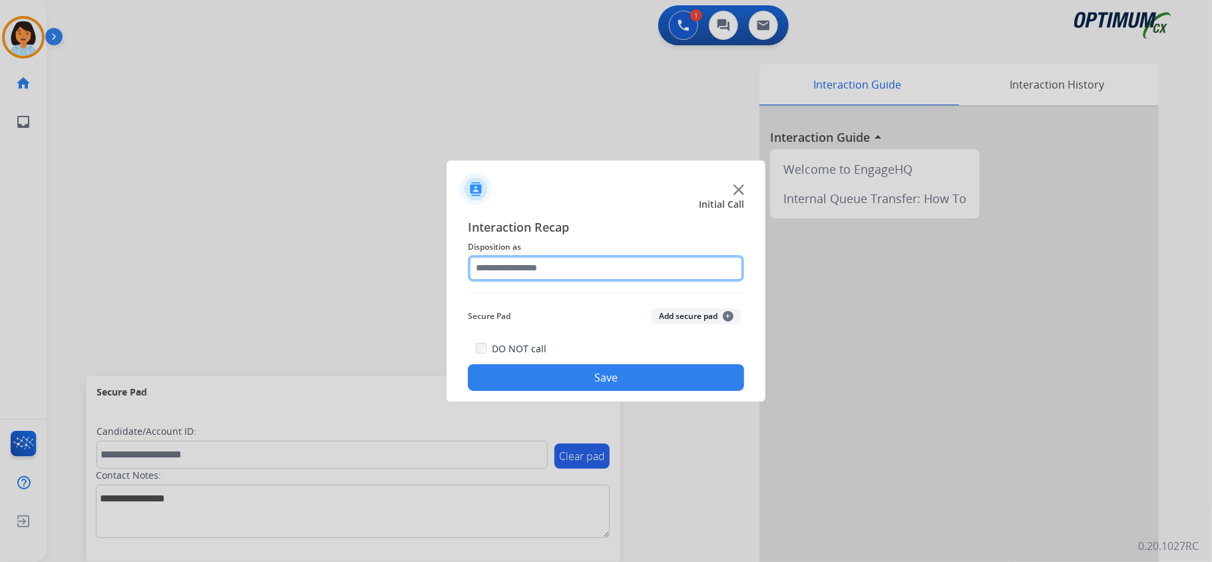
click at [594, 259] on input "text" at bounding box center [606, 268] width 276 height 27
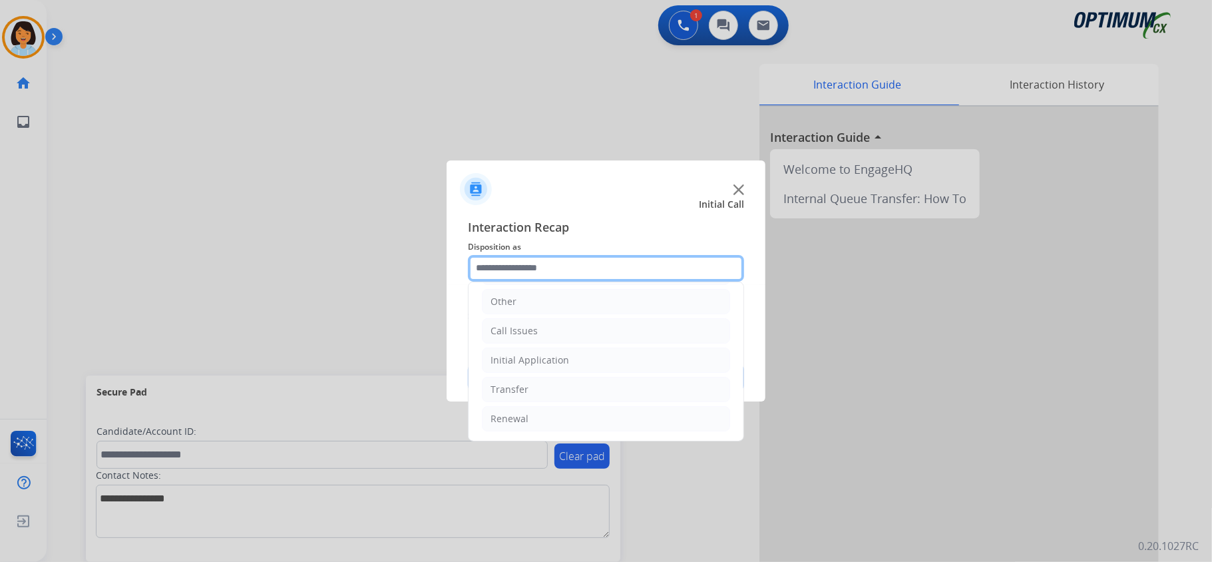
scroll to position [94, 0]
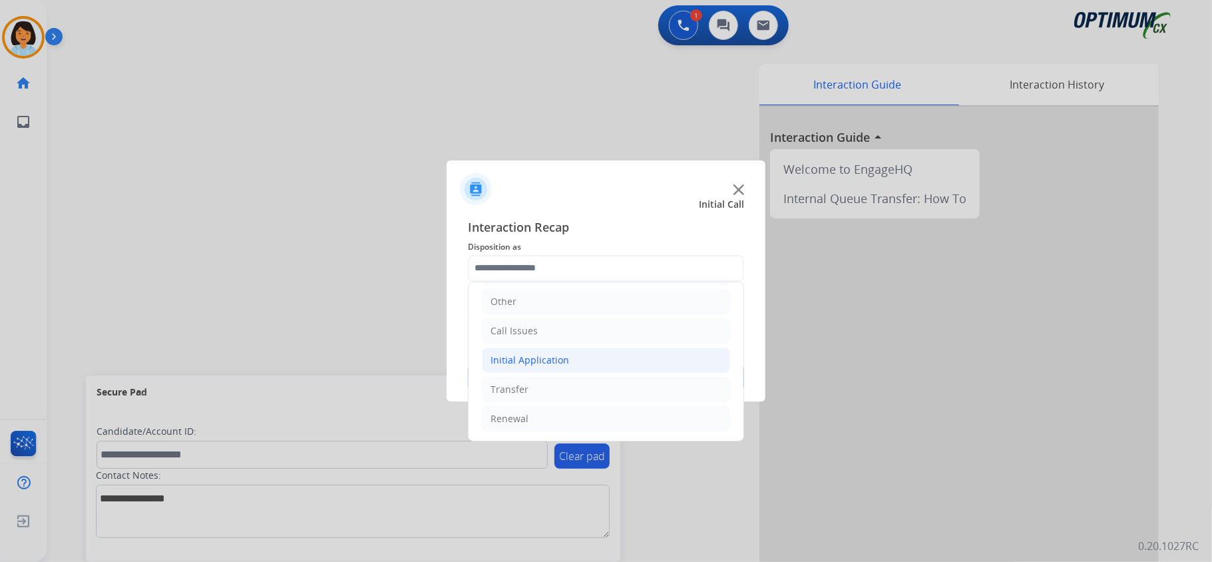
click at [566, 358] on li "Initial Application" at bounding box center [606, 359] width 248 height 25
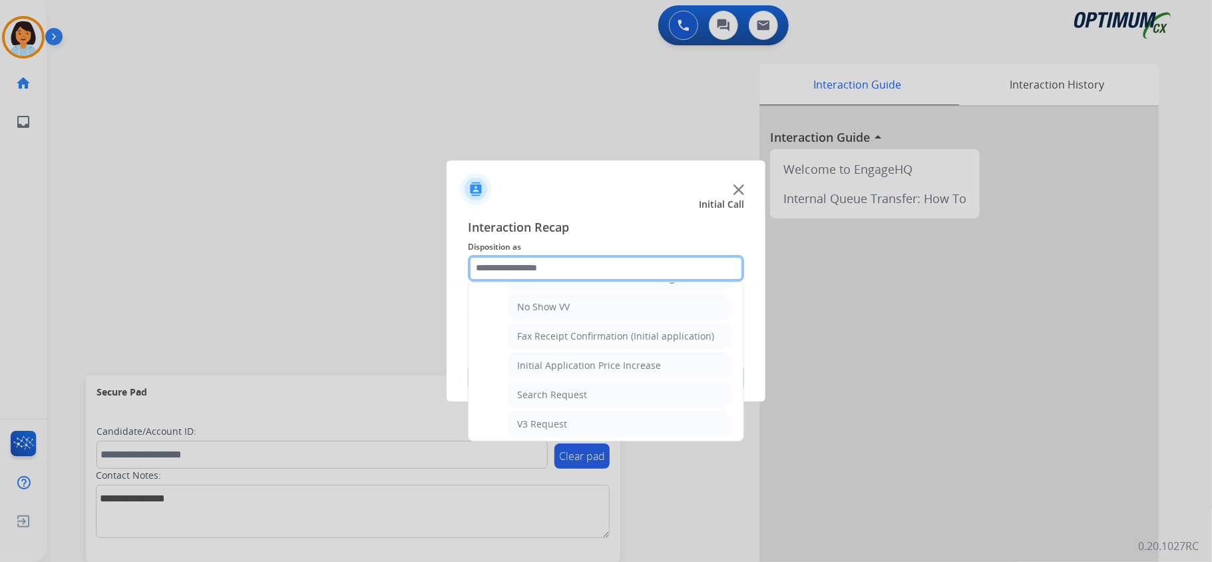
scroll to position [288, 0]
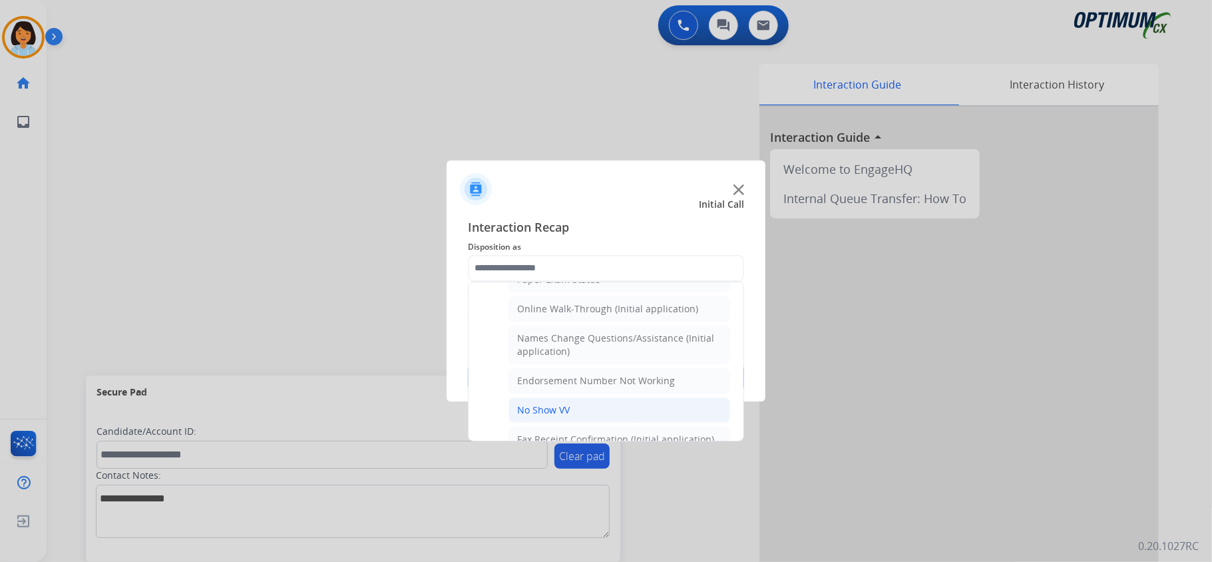
click at [554, 409] on div "No Show VV" at bounding box center [543, 409] width 53 height 13
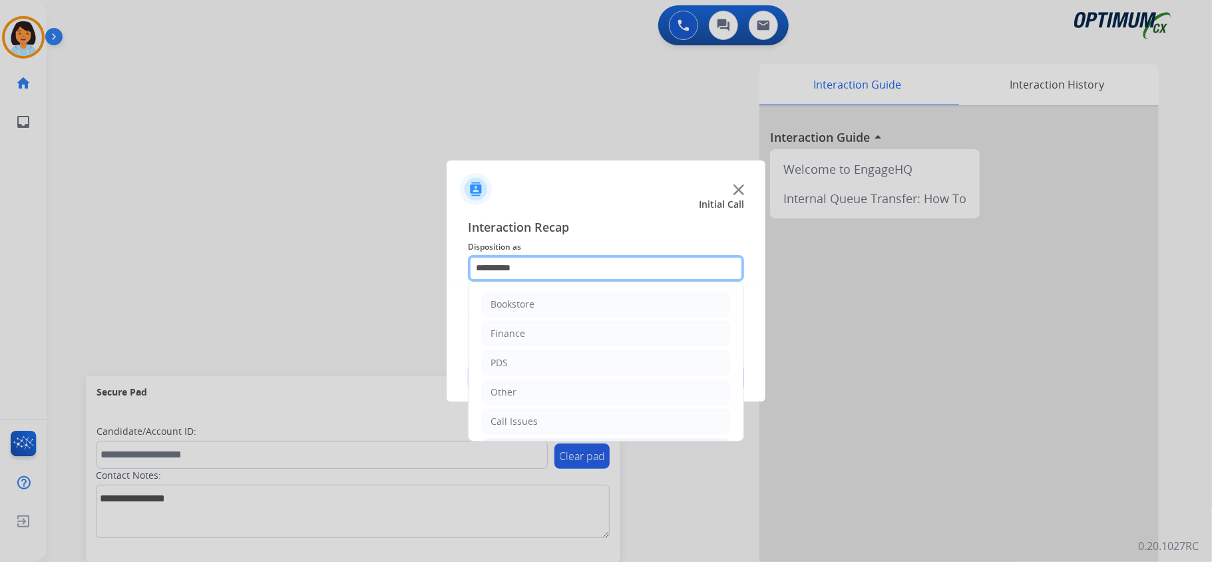
click at [565, 262] on input "**********" at bounding box center [606, 268] width 276 height 27
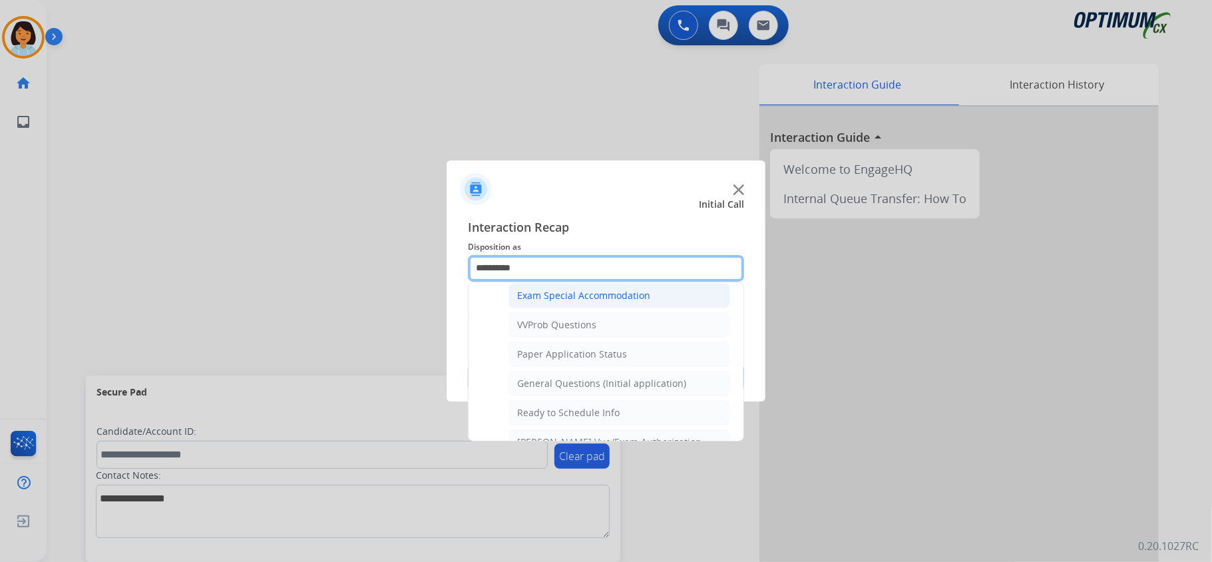
scroll to position [799, 0]
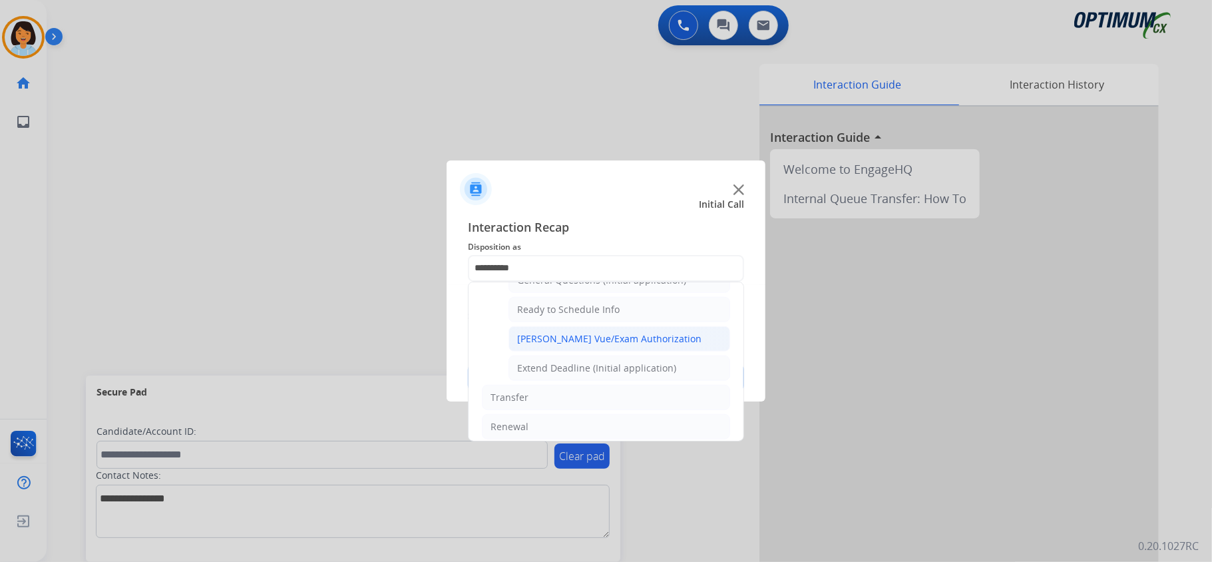
click at [584, 345] on div "[PERSON_NAME] Vue/Exam Authorization" at bounding box center [609, 338] width 184 height 13
type input "**********"
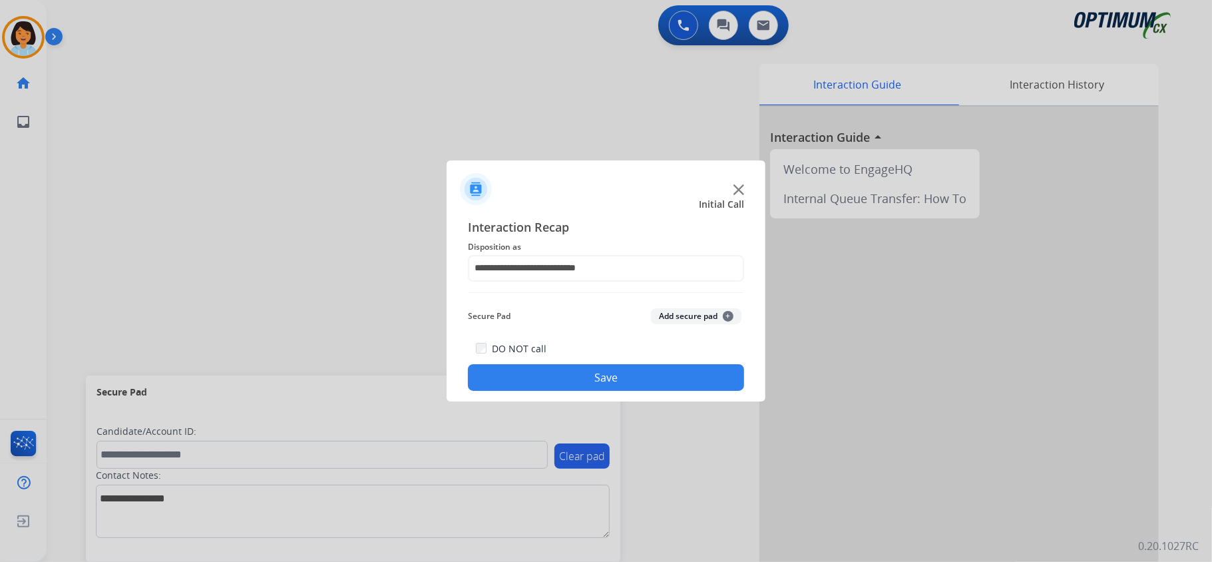
click at [574, 387] on button "Save" at bounding box center [606, 377] width 276 height 27
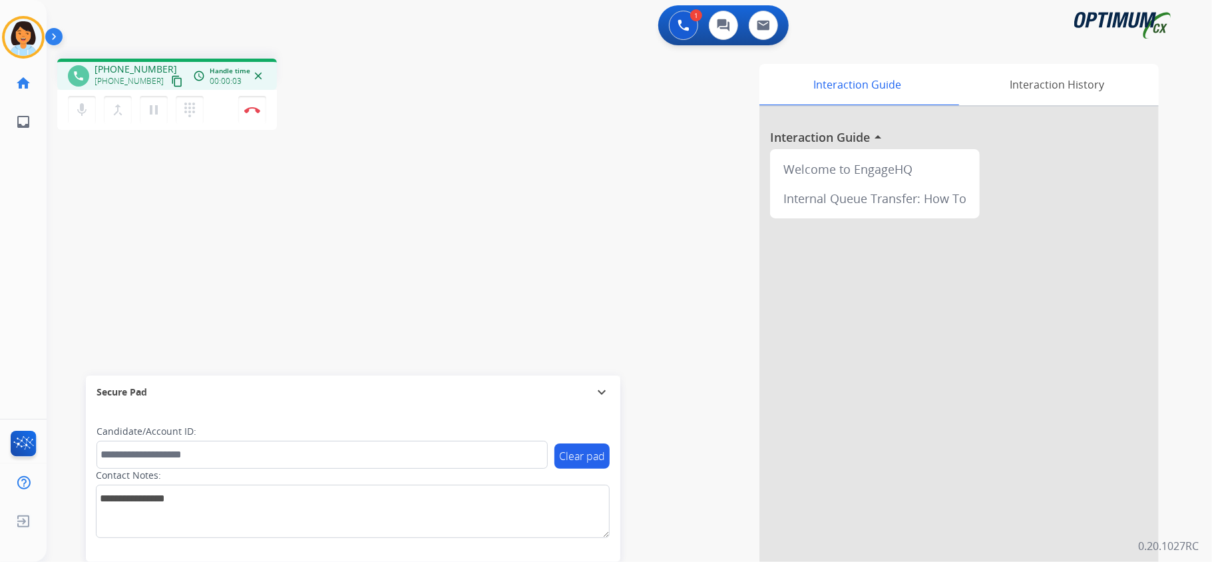
click at [171, 81] on mat-icon "content_copy" at bounding box center [177, 81] width 12 height 12
click at [171, 79] on mat-icon "content_copy" at bounding box center [177, 81] width 12 height 12
click at [248, 106] on img at bounding box center [252, 109] width 16 height 7
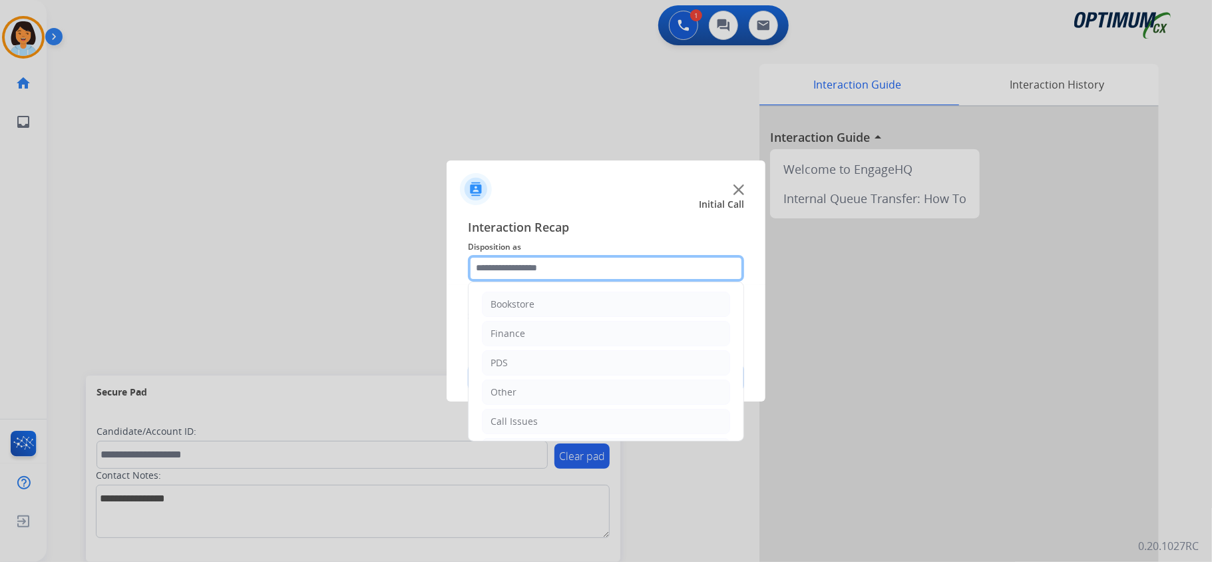
click at [536, 260] on input "text" at bounding box center [606, 268] width 276 height 27
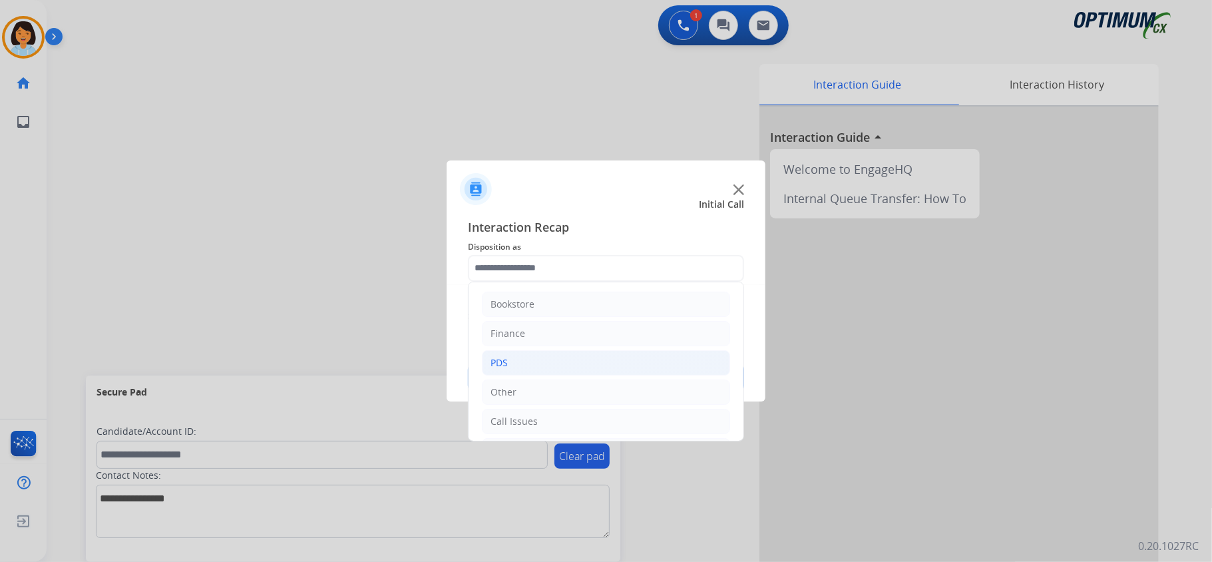
click at [528, 361] on li "PDS" at bounding box center [606, 362] width 248 height 25
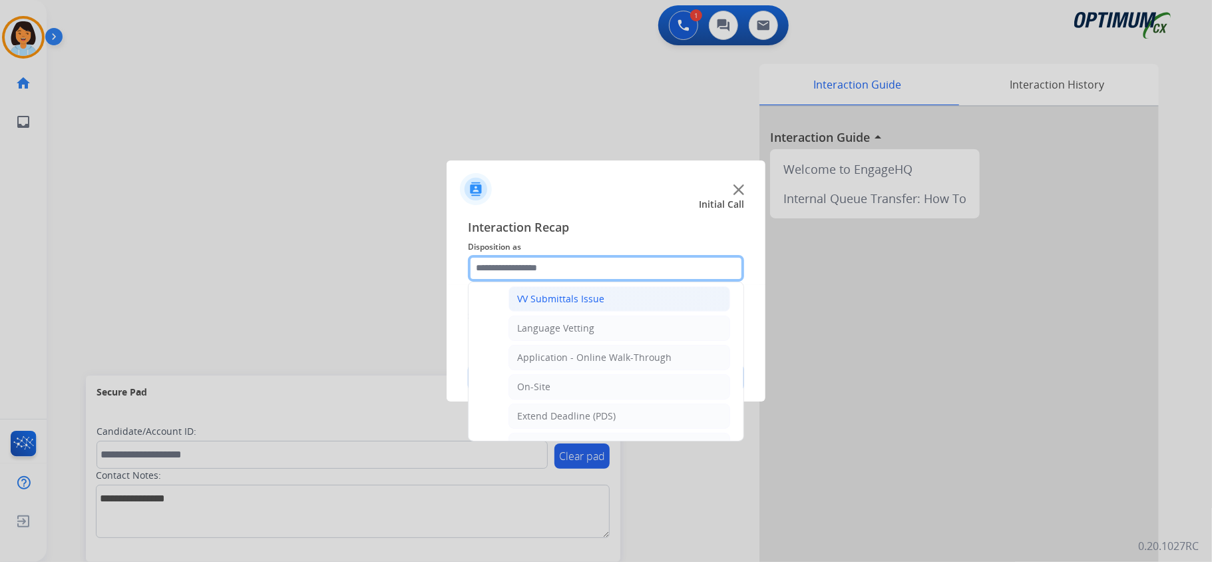
scroll to position [355, 0]
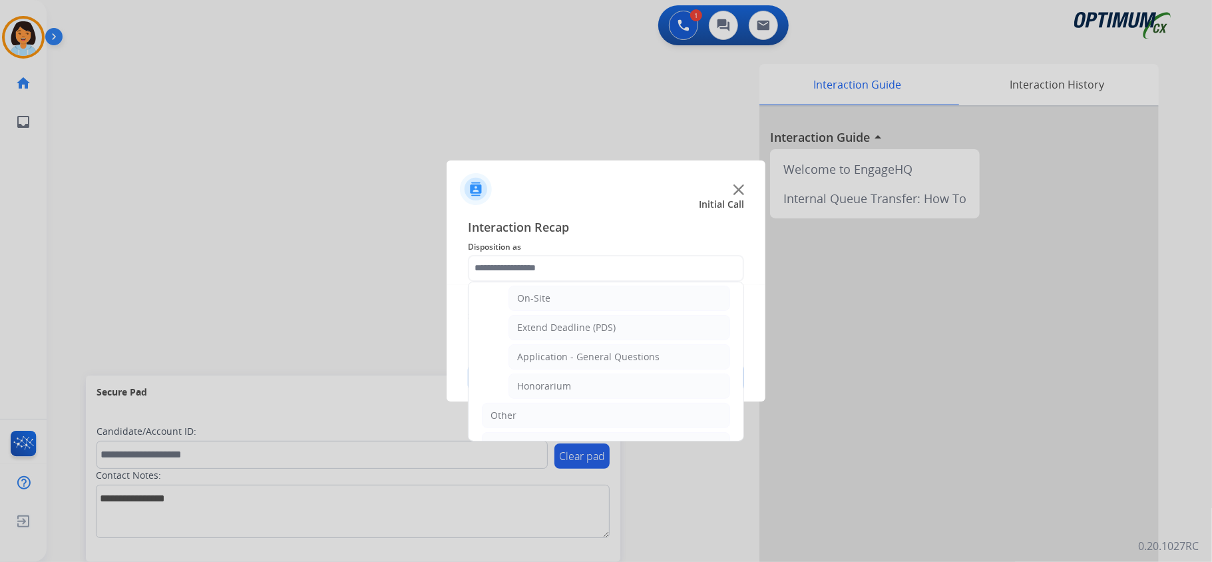
click at [584, 363] on div "Application - General Questions" at bounding box center [588, 356] width 142 height 13
type input "**********"
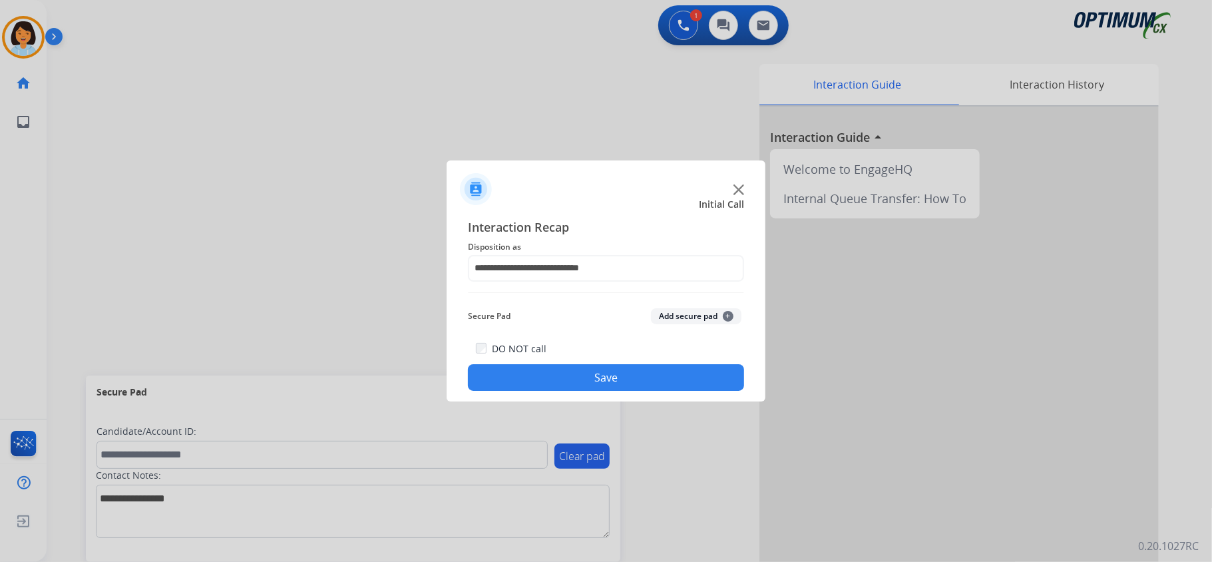
click at [562, 370] on button "Save" at bounding box center [606, 377] width 276 height 27
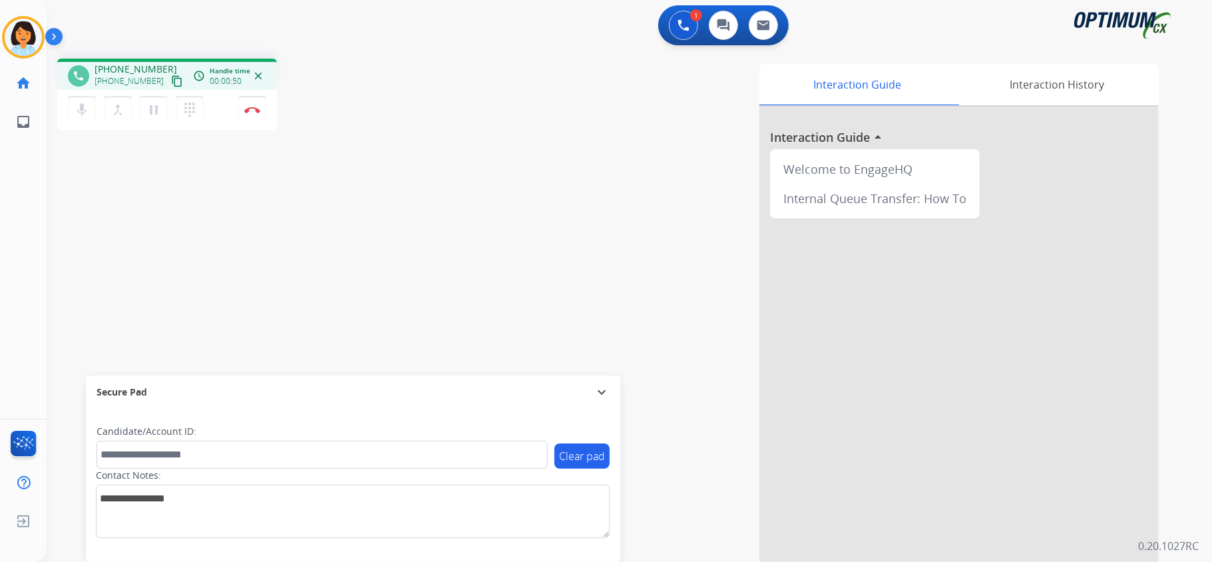
click at [171, 81] on mat-icon "content_copy" at bounding box center [177, 81] width 12 height 12
click at [253, 116] on button "Disconnect" at bounding box center [252, 110] width 28 height 28
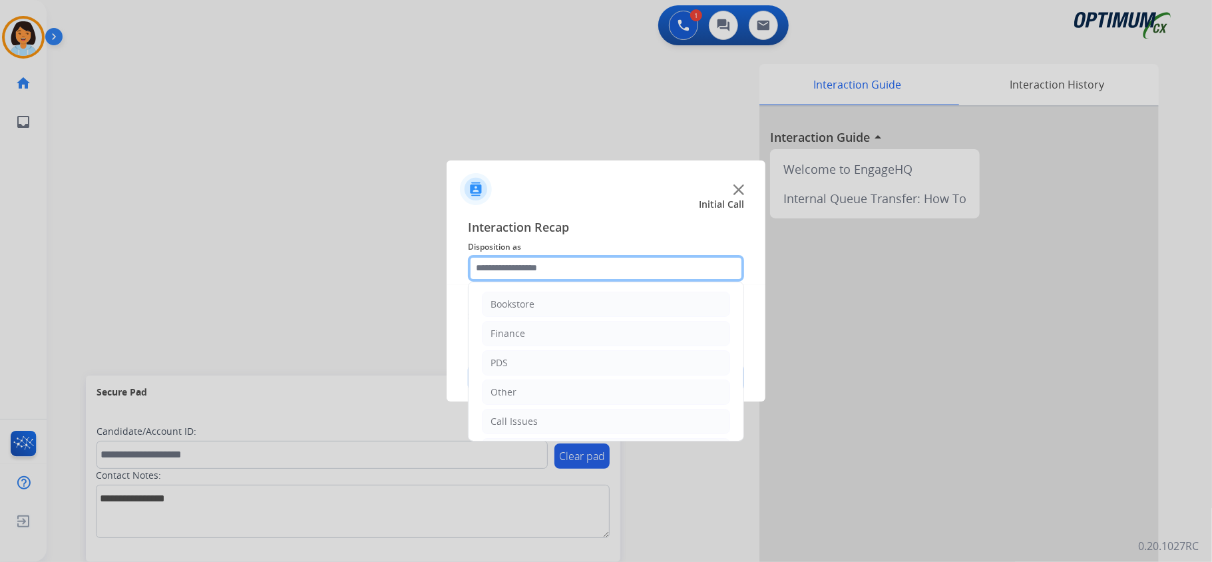
click at [552, 265] on input "text" at bounding box center [606, 268] width 276 height 27
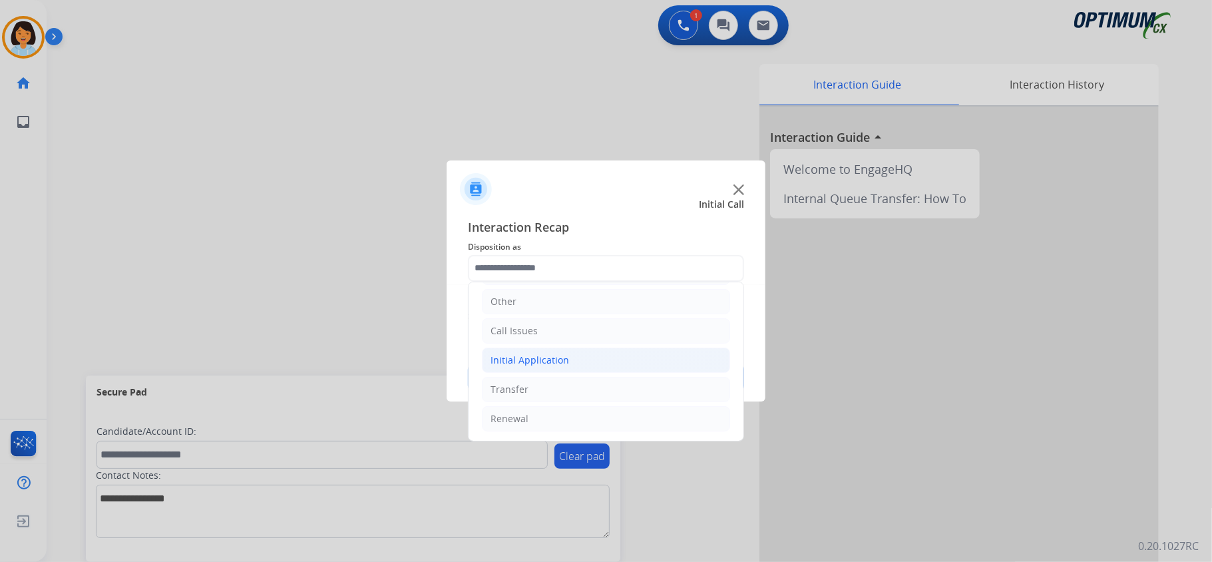
click at [536, 360] on div "Initial Application" at bounding box center [530, 359] width 79 height 13
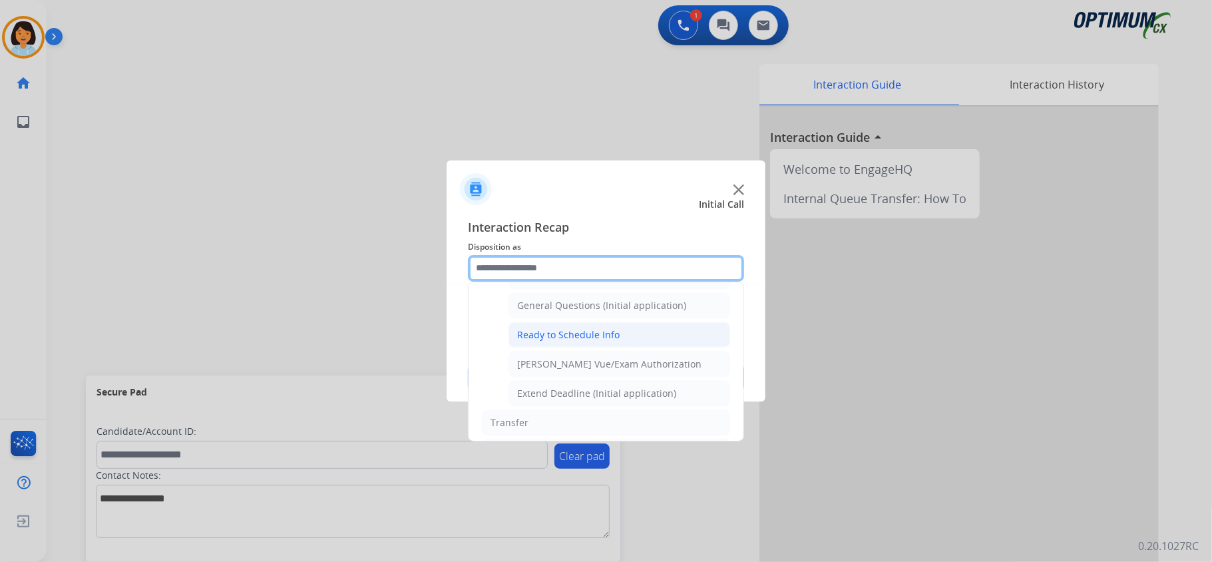
scroll to position [804, 0]
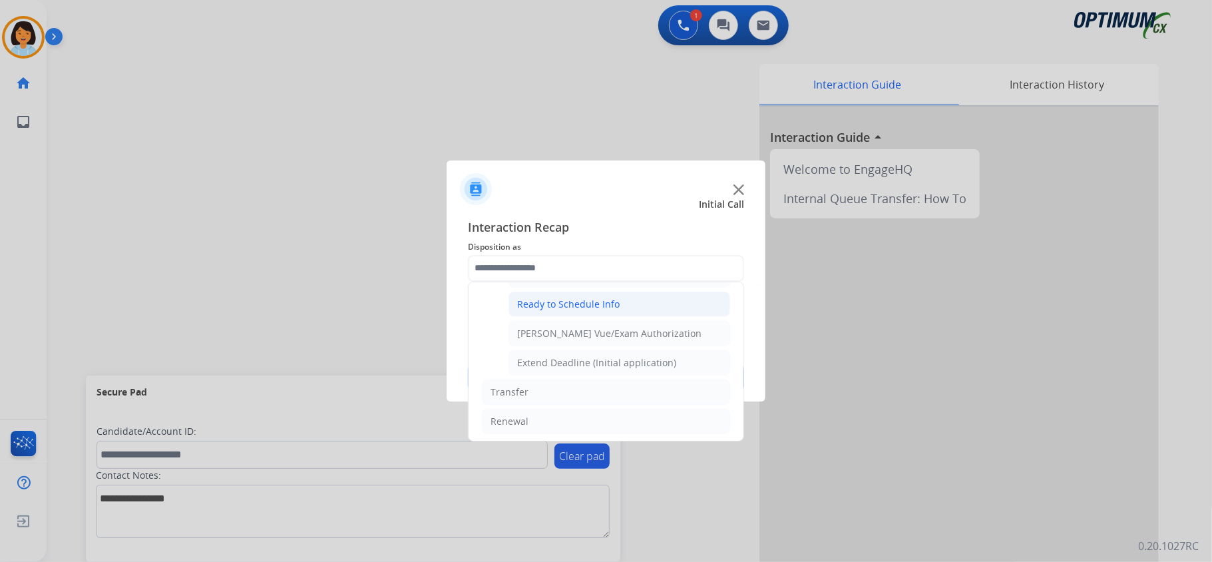
click at [580, 317] on li "Ready to Schedule Info" at bounding box center [620, 304] width 222 height 25
type input "**********"
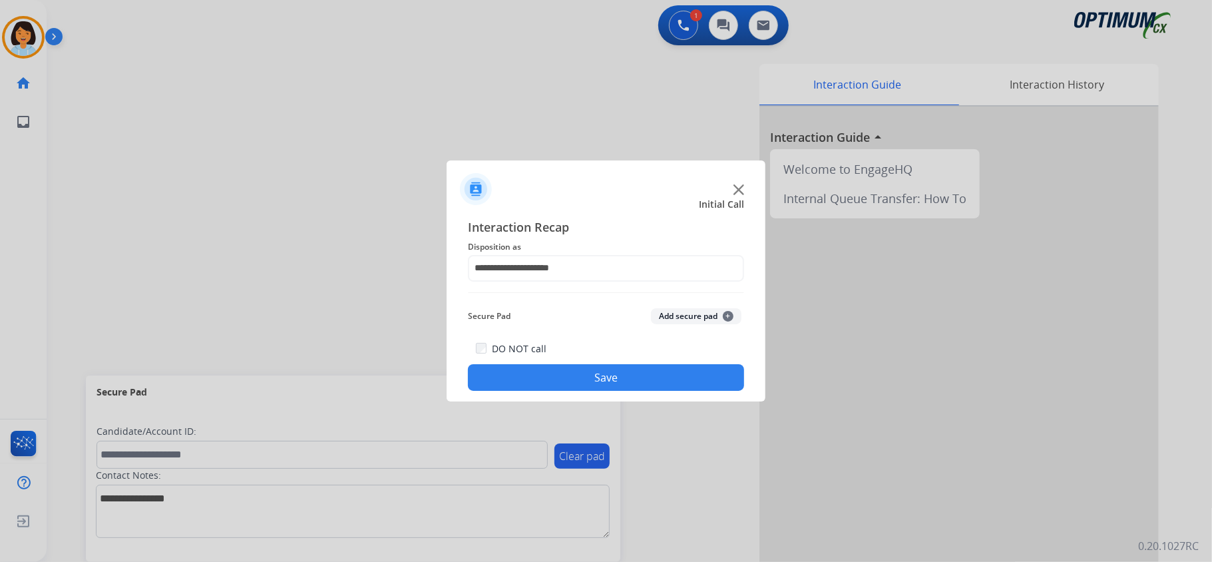
click at [570, 369] on button "Save" at bounding box center [606, 377] width 276 height 27
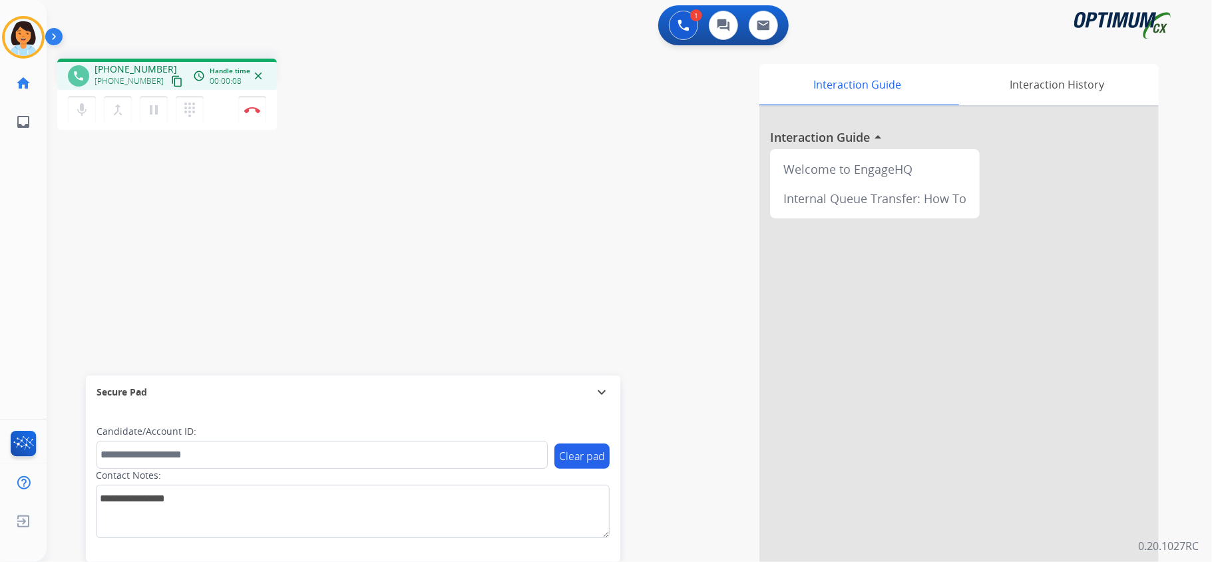
click at [171, 84] on mat-icon "content_copy" at bounding box center [177, 81] width 12 height 12
click at [262, 106] on button "Disconnect" at bounding box center [252, 110] width 28 height 28
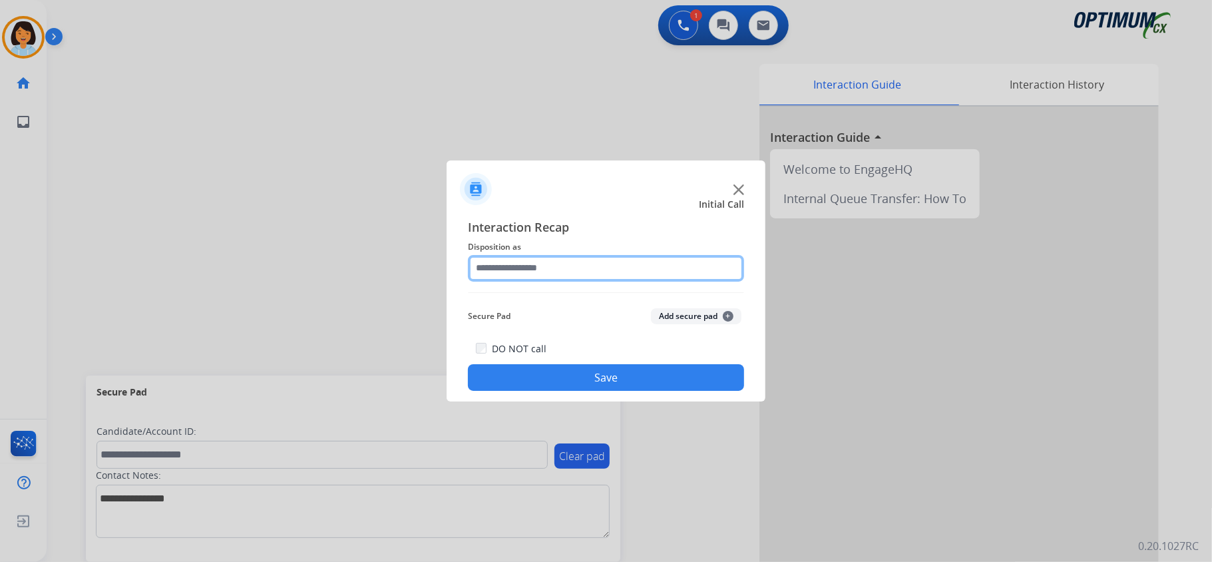
click at [635, 273] on input "text" at bounding box center [606, 268] width 276 height 27
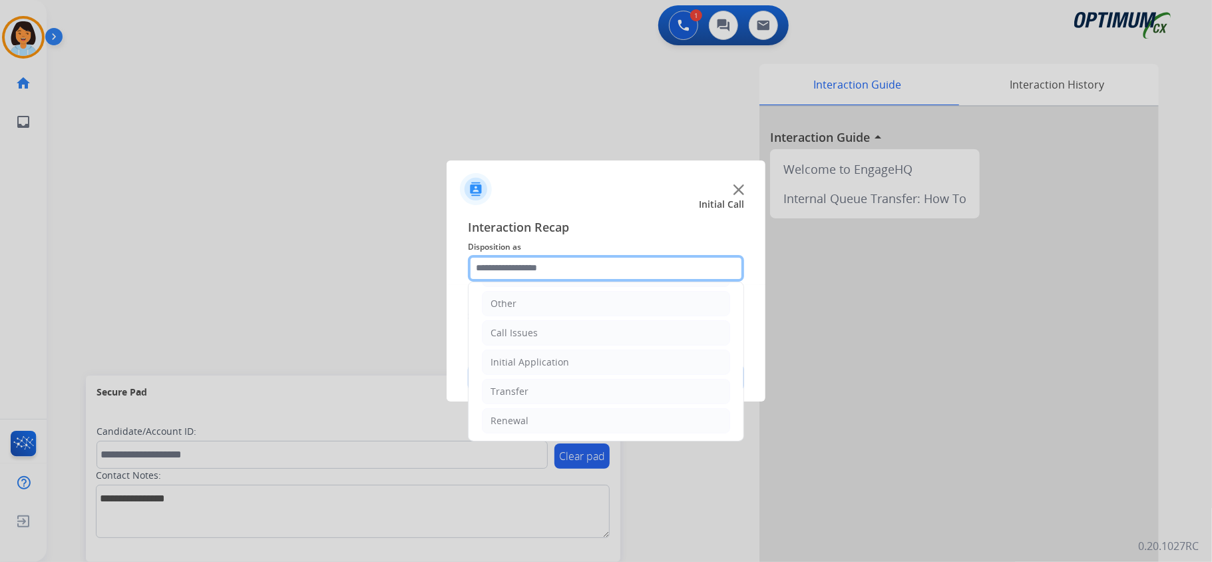
scroll to position [94, 0]
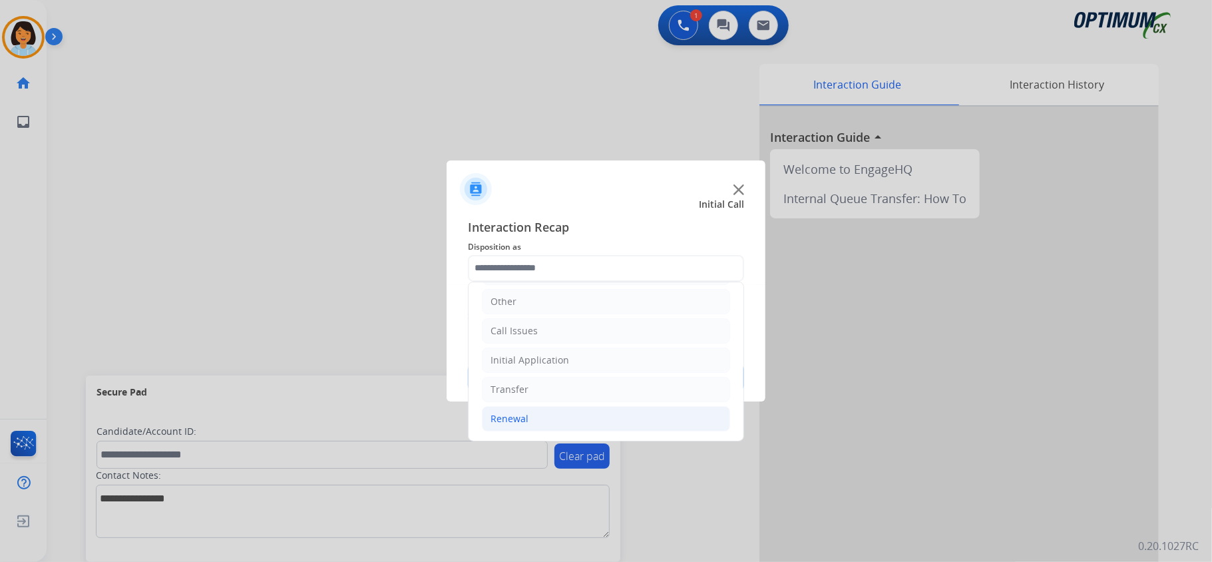
click at [551, 422] on li "Renewal" at bounding box center [606, 418] width 248 height 25
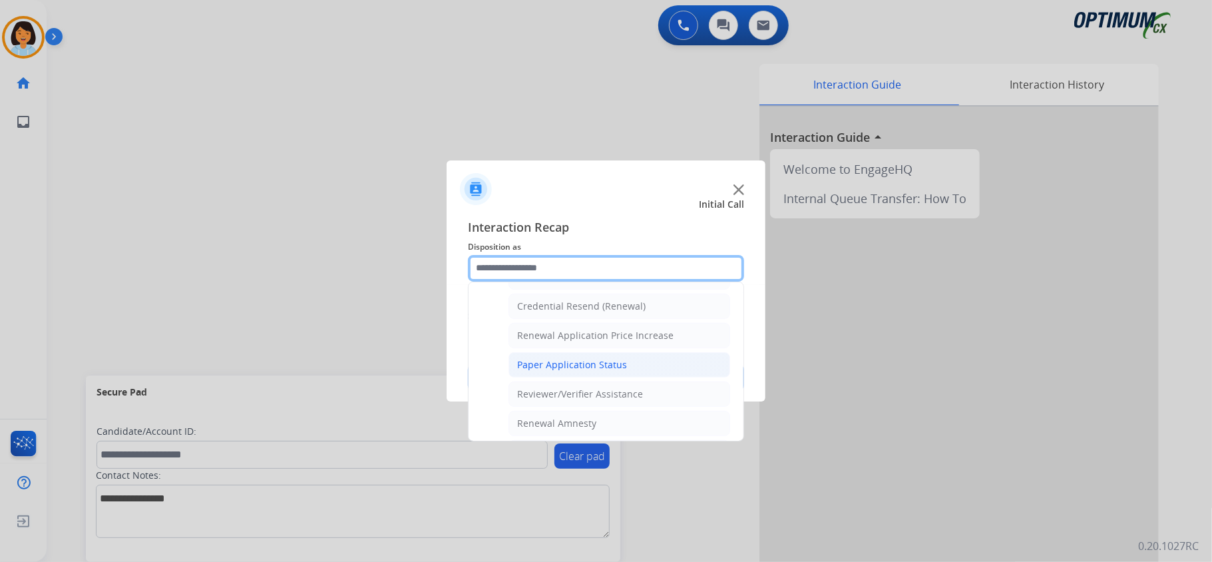
scroll to position [449, 0]
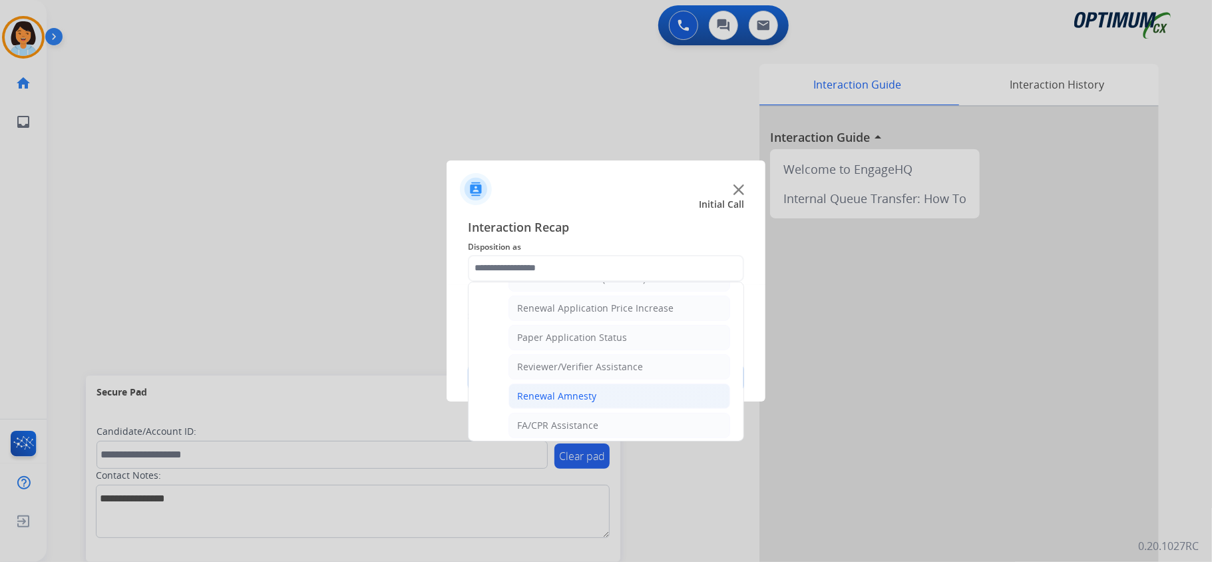
click at [586, 402] on div "Renewal Amnesty" at bounding box center [556, 395] width 79 height 13
type input "**********"
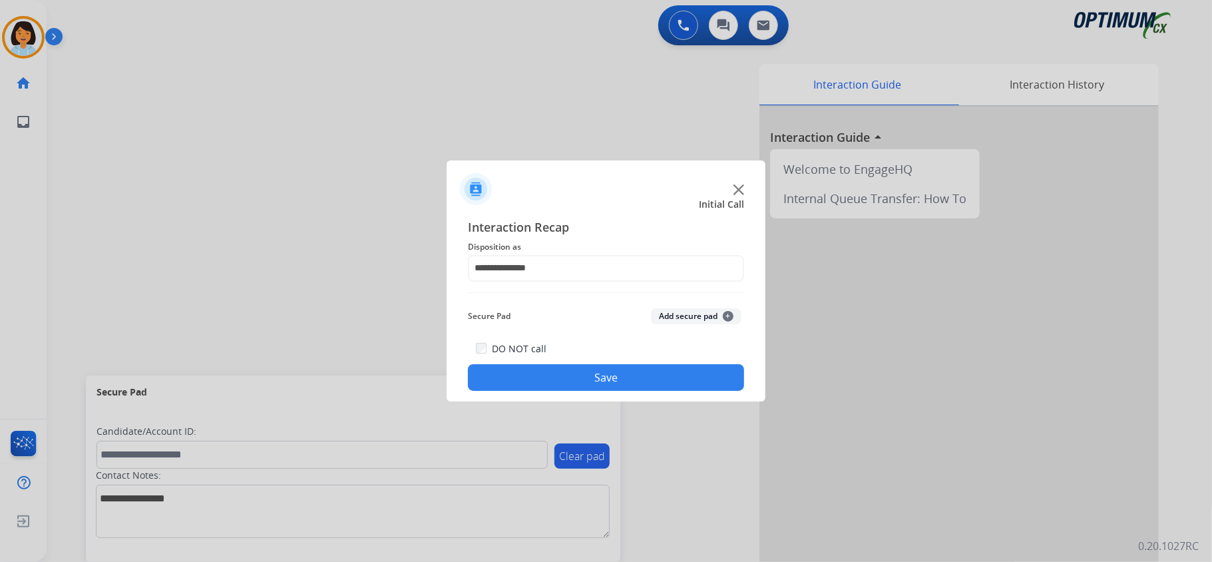
click at [586, 378] on button "Save" at bounding box center [606, 377] width 276 height 27
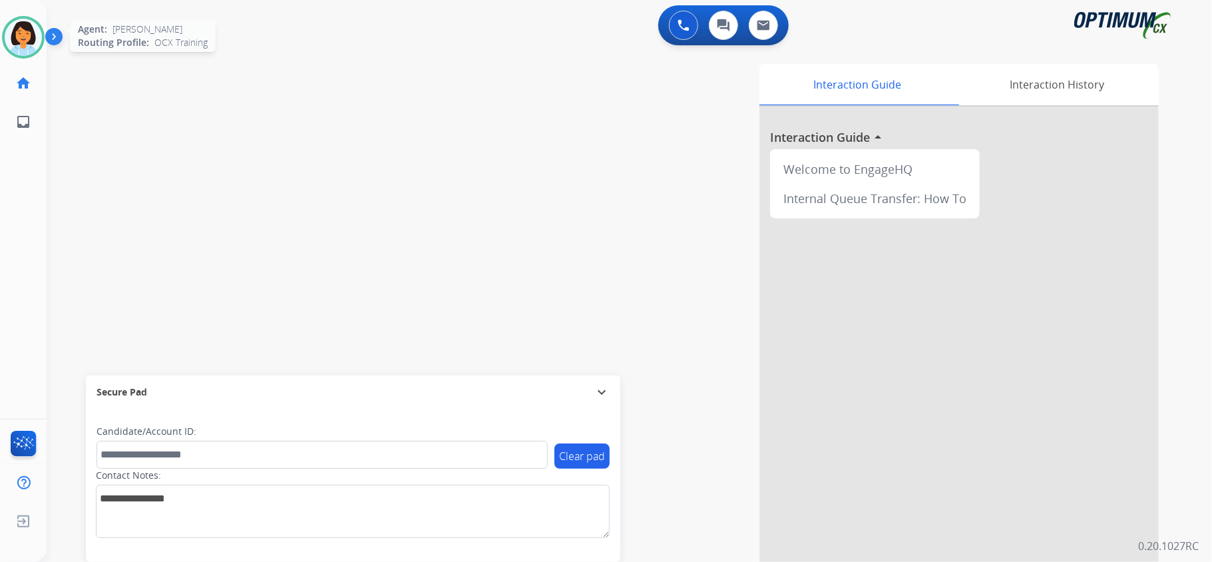
click at [27, 33] on img at bounding box center [23, 37] width 37 height 37
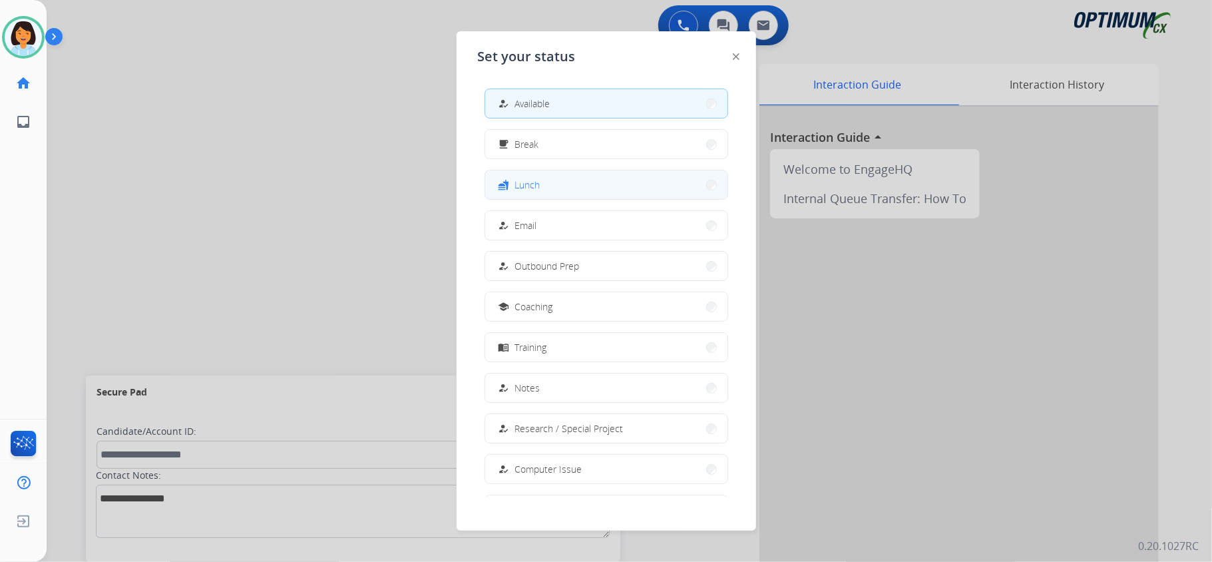
click at [576, 192] on button "fastfood Lunch" at bounding box center [606, 184] width 242 height 29
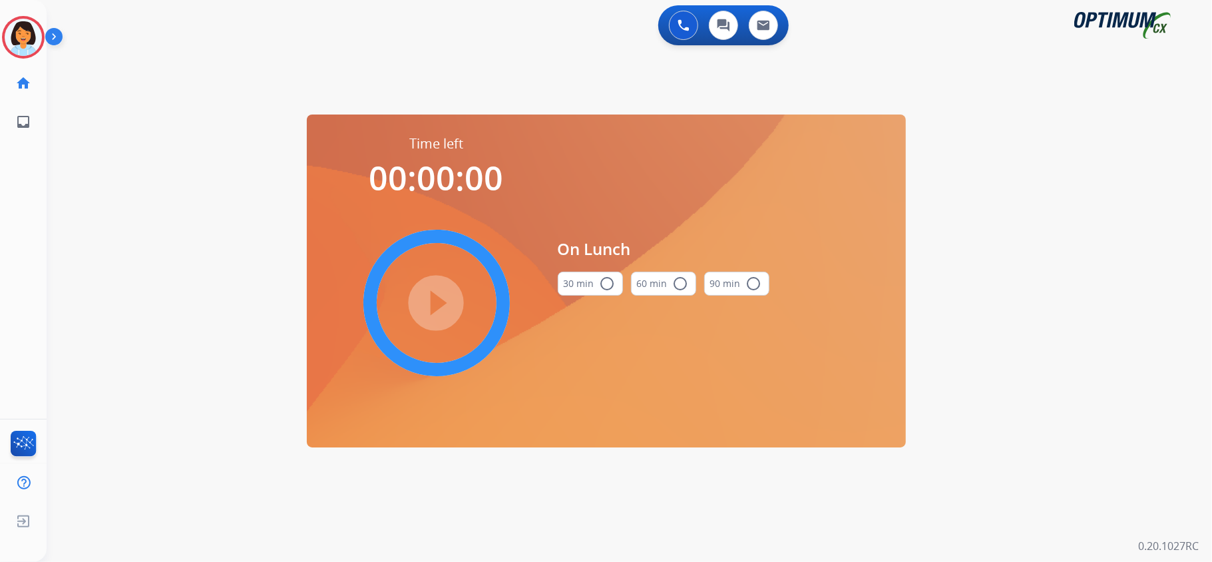
click at [588, 290] on button "30 min radio_button_unchecked" at bounding box center [590, 284] width 65 height 24
click at [435, 306] on mat-icon "play_circle_filled" at bounding box center [437, 303] width 16 height 16
click at [133, 307] on div "0 Voice Interactions 0 Chat Interactions 0 Email Interactions swap_horiz Break …" at bounding box center [629, 281] width 1165 height 562
